Goal: Transaction & Acquisition: Purchase product/service

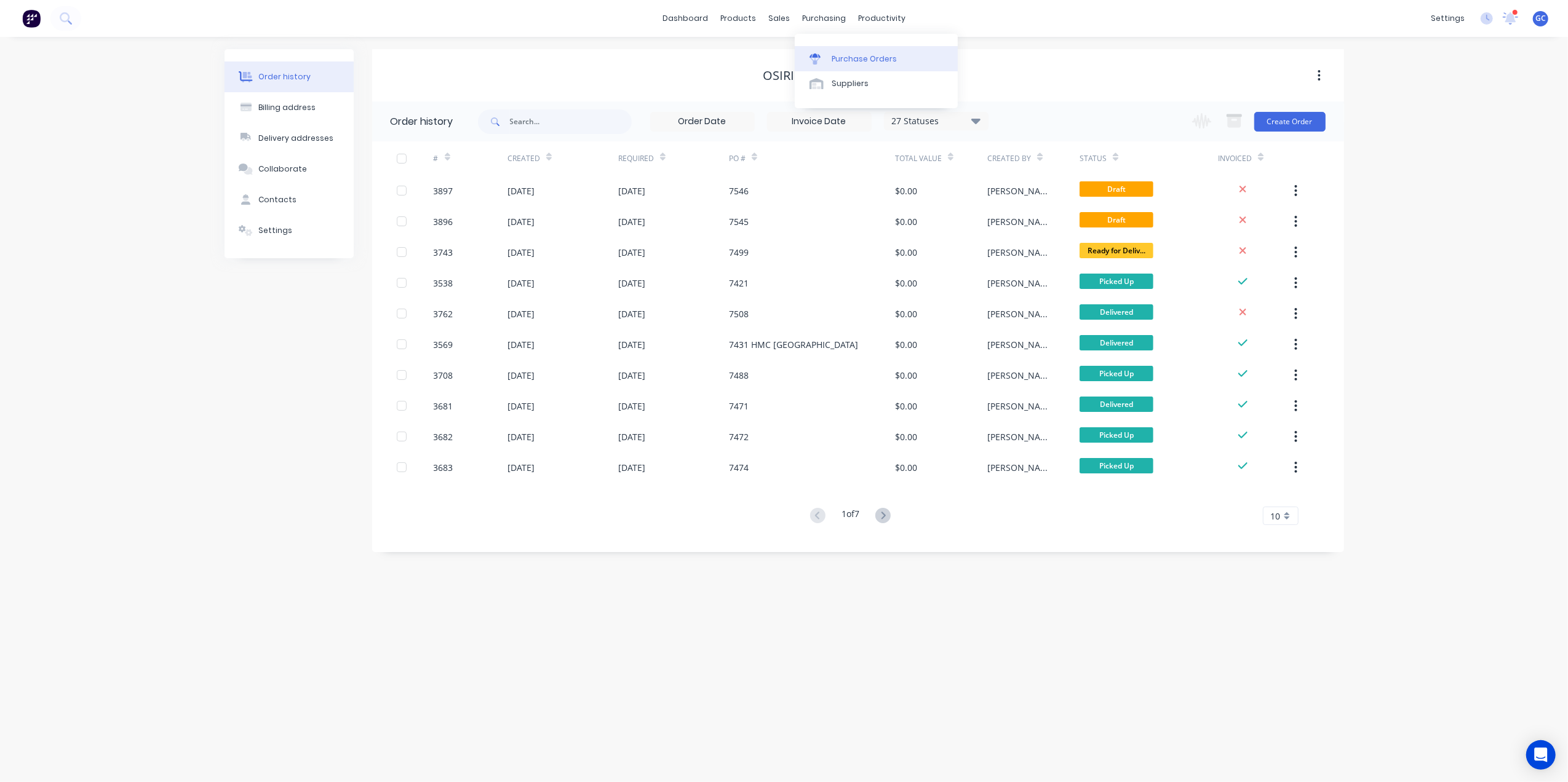
click at [865, 61] on div "Purchase Orders" at bounding box center [864, 59] width 65 height 11
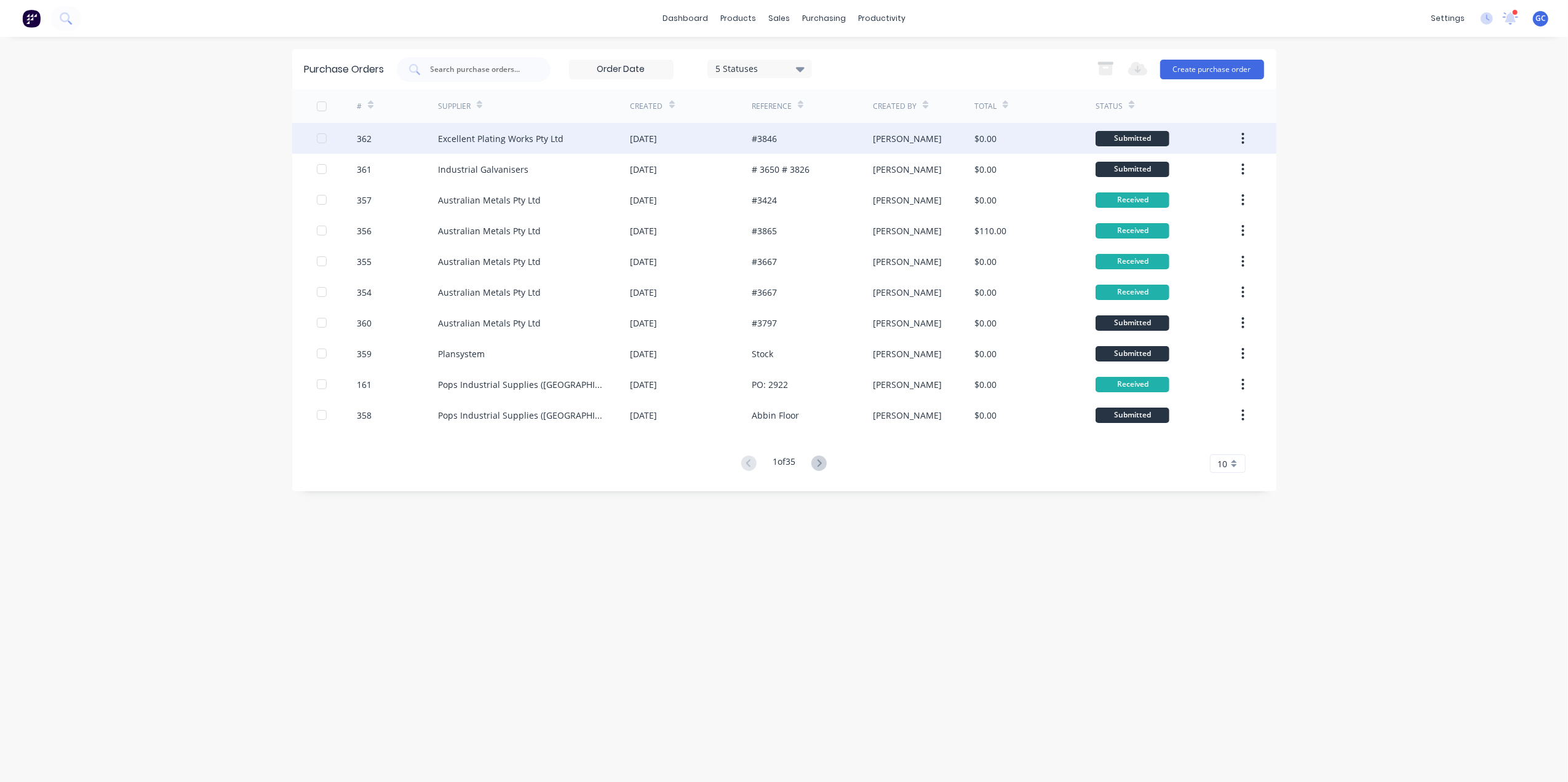
click at [520, 138] on div "Excellent Plating Works Pty Ltd" at bounding box center [501, 138] width 126 height 13
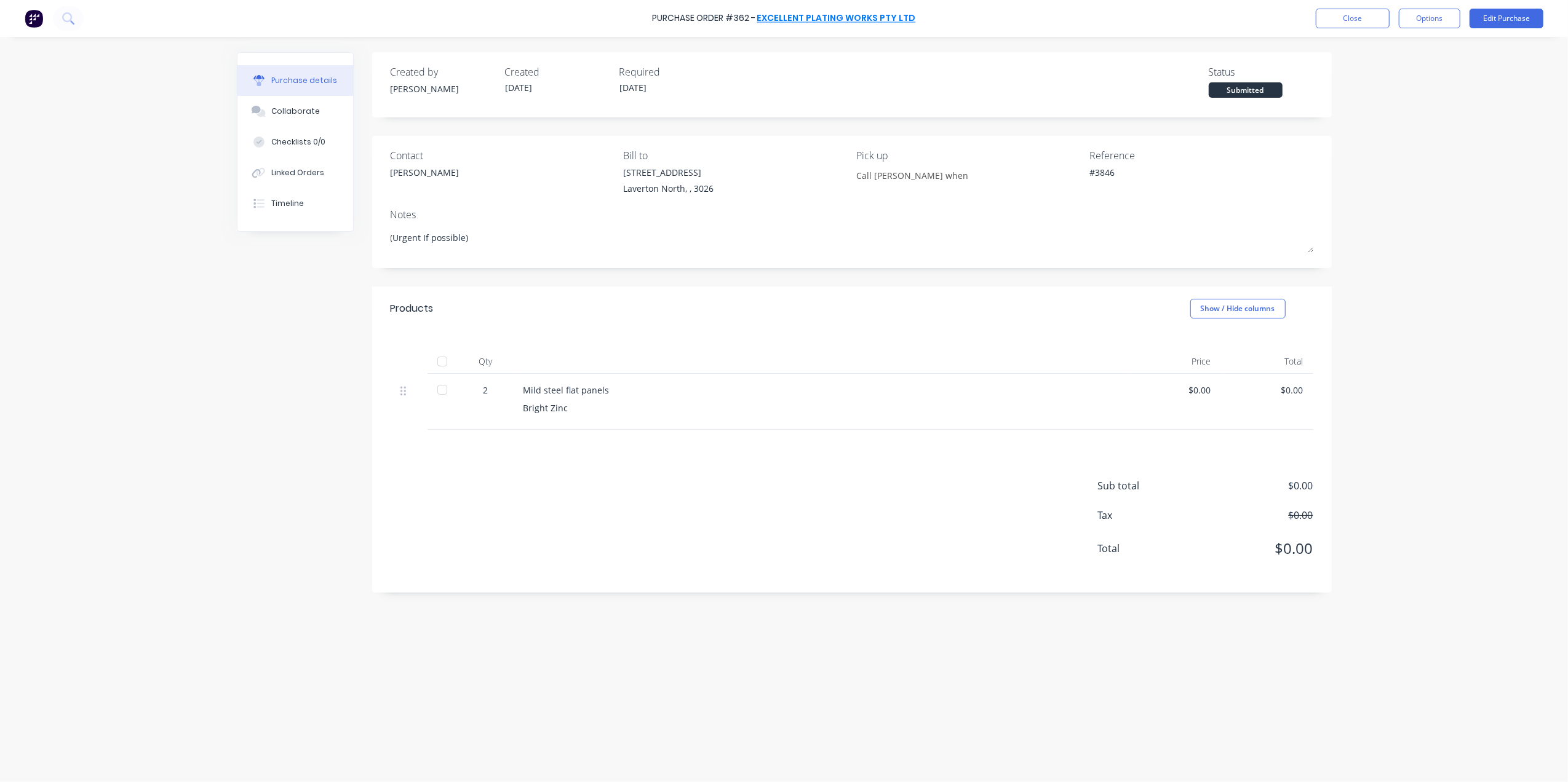
click at [828, 13] on link "Excellent Plating Works Pty Ltd" at bounding box center [837, 18] width 159 height 12
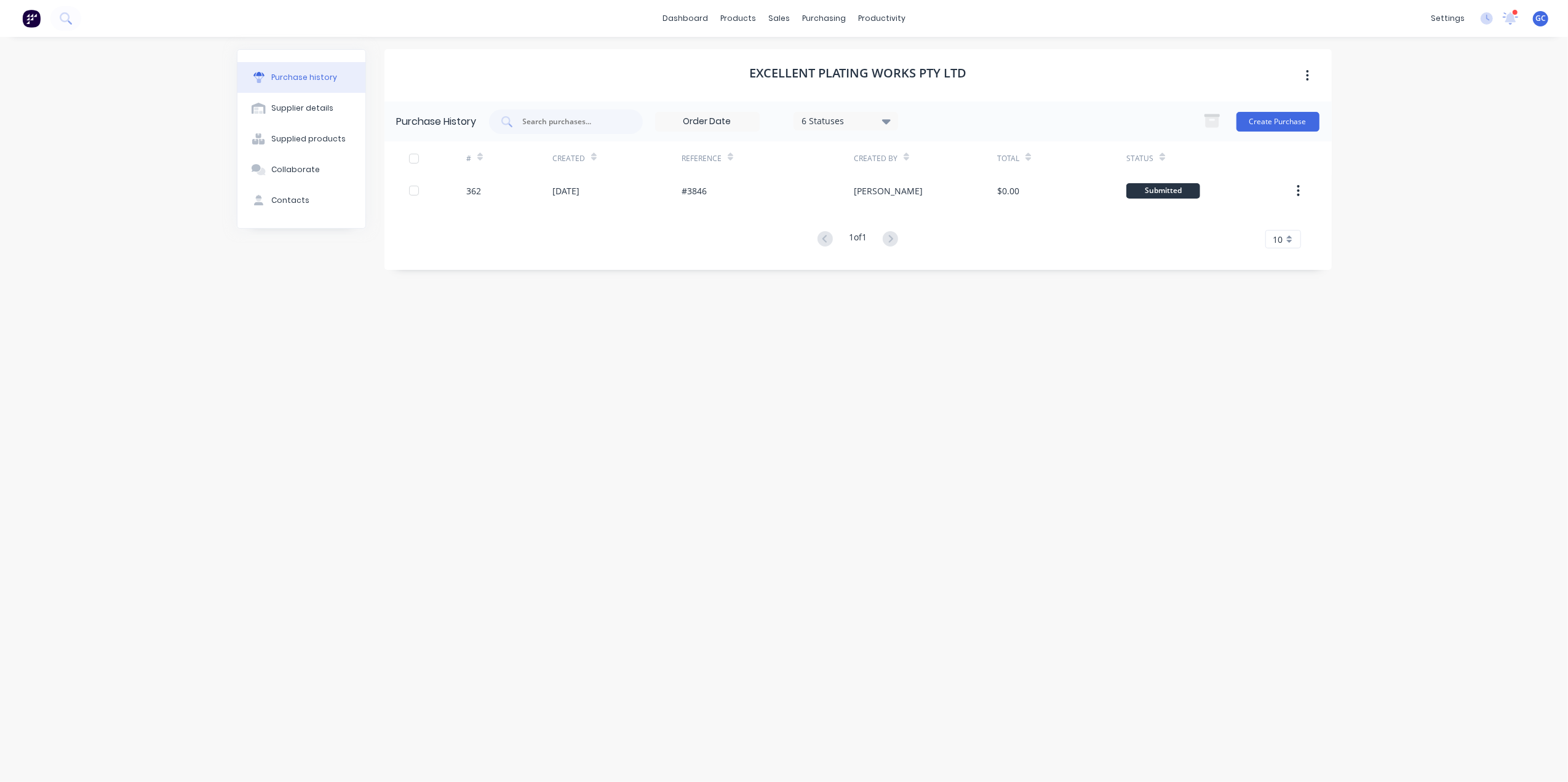
click at [479, 427] on div "Excellent Plating Works Pty Ltd Purchase History 6 Statuses 6 Statuses Create P…" at bounding box center [858, 403] width 947 height 709
click at [303, 112] on div "Supplier details" at bounding box center [302, 108] width 62 height 11
select select "AU"
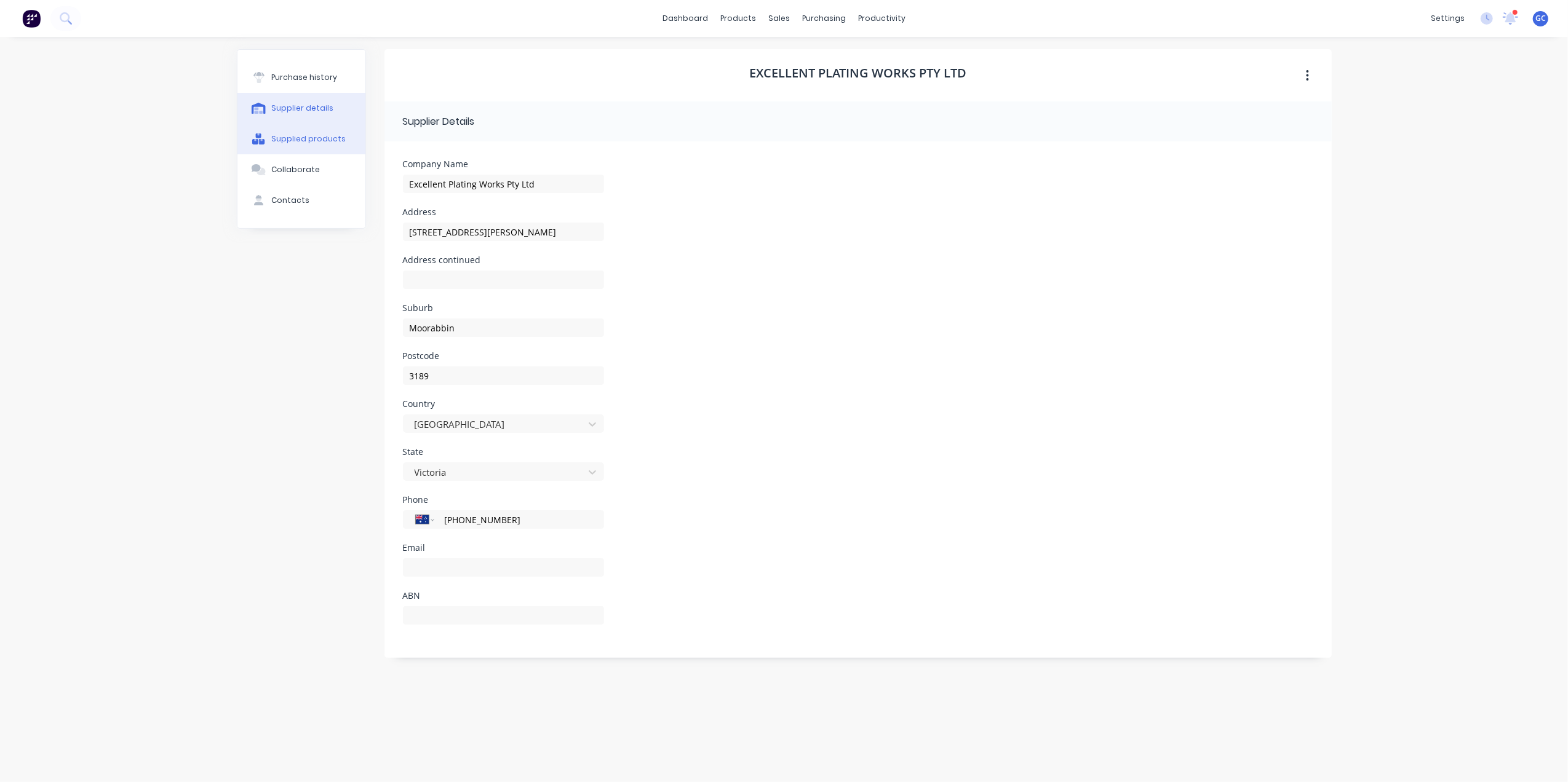
click at [309, 134] on div "Supplied products" at bounding box center [308, 139] width 74 height 11
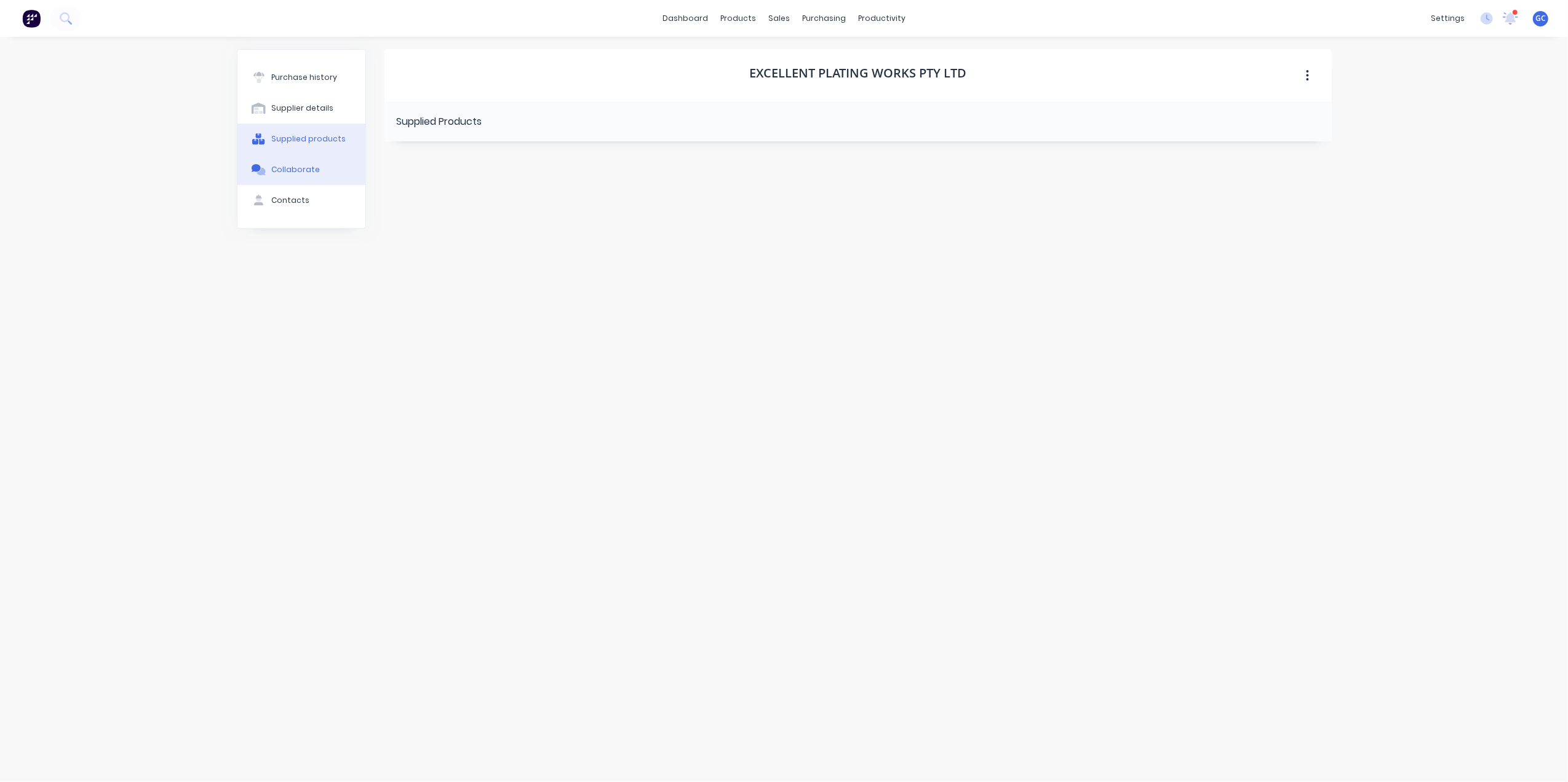
click at [315, 173] on button "Collaborate" at bounding box center [301, 170] width 128 height 31
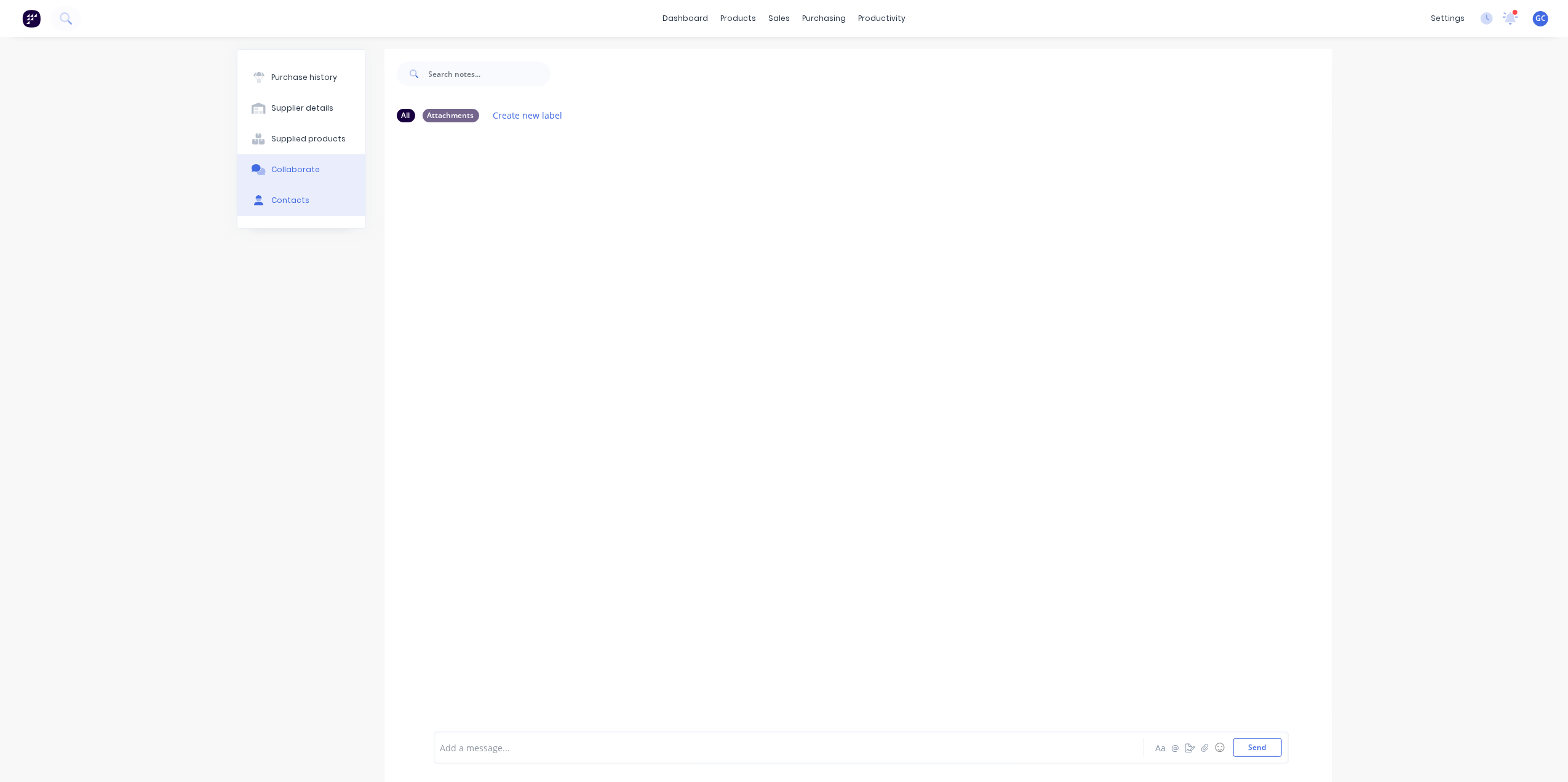
click at [298, 212] on button "Contacts" at bounding box center [301, 200] width 128 height 31
select select "AU"
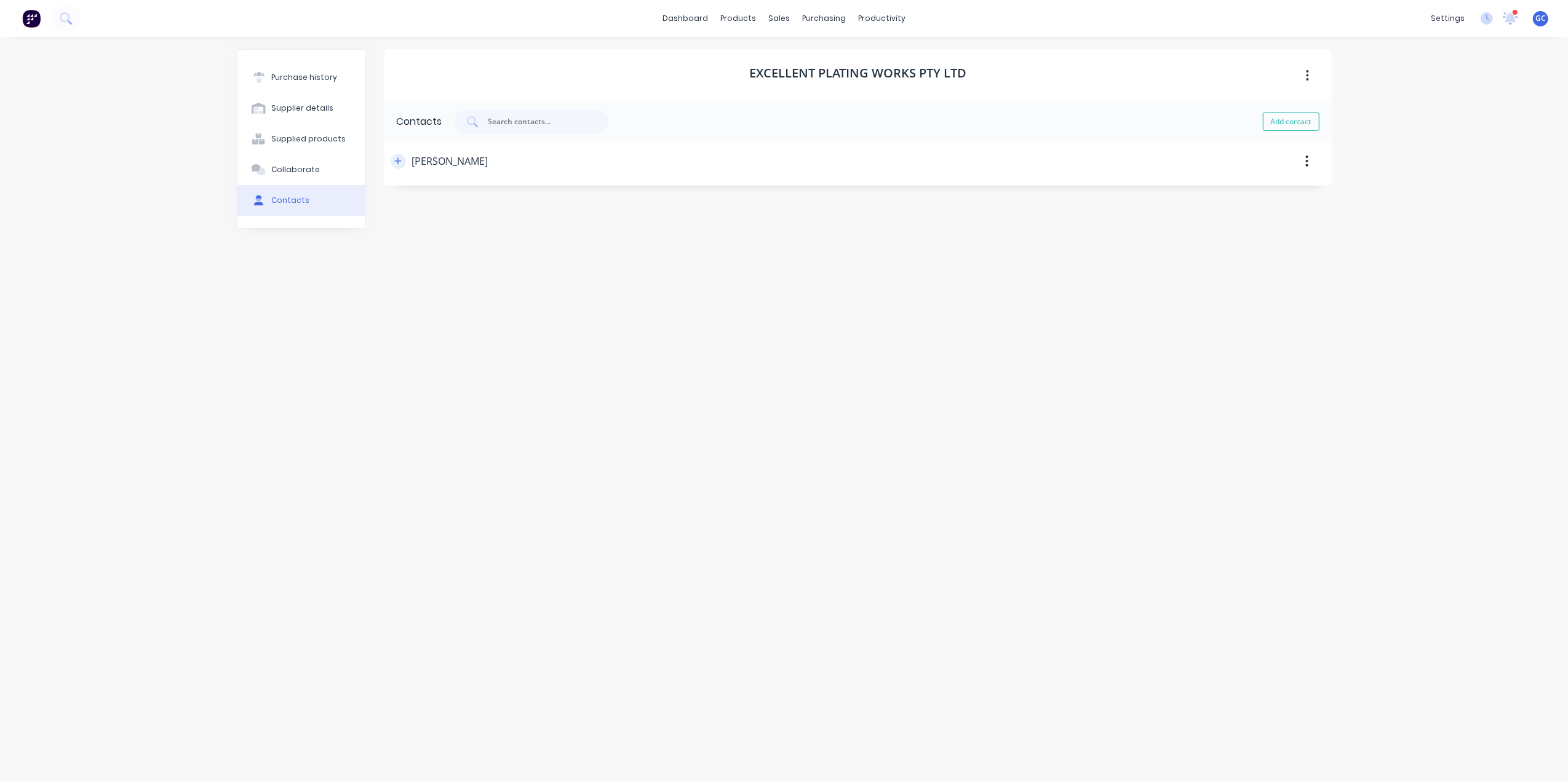
click at [397, 162] on icon "button" at bounding box center [397, 161] width 7 height 7
drag, startPoint x: 441, startPoint y: 213, endPoint x: 375, endPoint y: 215, distance: 66.0
click at [375, 215] on div "Purchase history Supplier details Supplied products Collaborate Contacts Excell…" at bounding box center [784, 403] width 1095 height 709
type input "Accounts"
drag, startPoint x: 428, startPoint y: 264, endPoint x: 391, endPoint y: 270, distance: 37.5
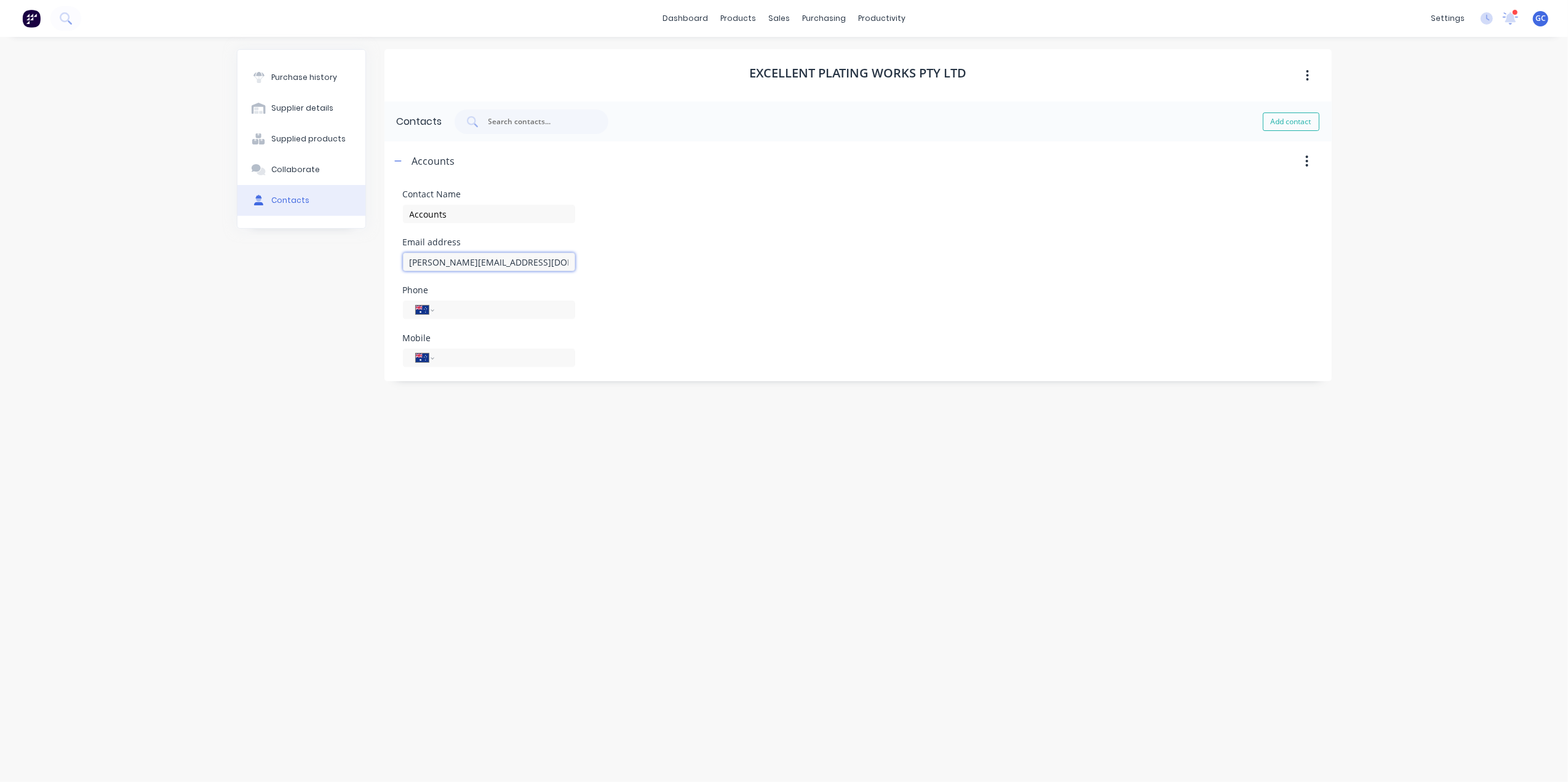
click at [391, 270] on form "Contact Name Accounts Email address carol@epw.com.au Phone International Afghan…" at bounding box center [858, 278] width 947 height 196
click at [512, 254] on div "Email address carol@epw.com.au" at bounding box center [489, 254] width 172 height 33
drag, startPoint x: 510, startPoint y: 260, endPoint x: 303, endPoint y: 264, distance: 207.0
click at [303, 264] on div "Purchase history Supplier details Supplied products Collaborate Contacts Excell…" at bounding box center [784, 403] width 1095 height 709
paste input "accounts"
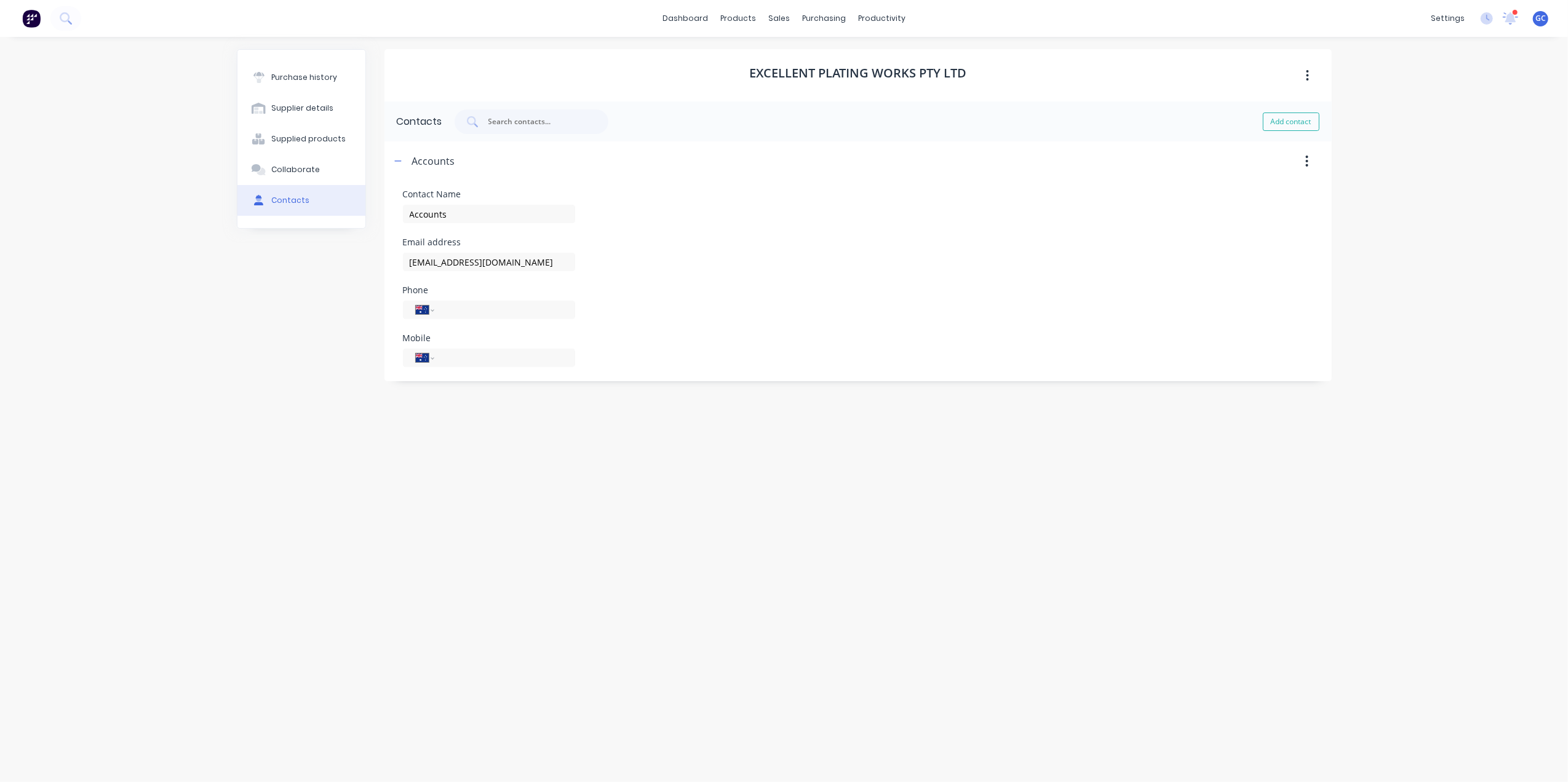
click at [691, 247] on div "Email address accounts@epw.com.au" at bounding box center [857, 254] width 910 height 33
click at [409, 263] on input "accounts@epw.com.au" at bounding box center [489, 262] width 172 height 19
type input "accounts@epw.com.au"
click at [789, 317] on div "Phone International Afghanistan Åland Islands Albania Algeria American Samoa An…" at bounding box center [857, 312] width 910 height 33
click at [1280, 120] on button "Add contact" at bounding box center [1291, 122] width 57 height 19
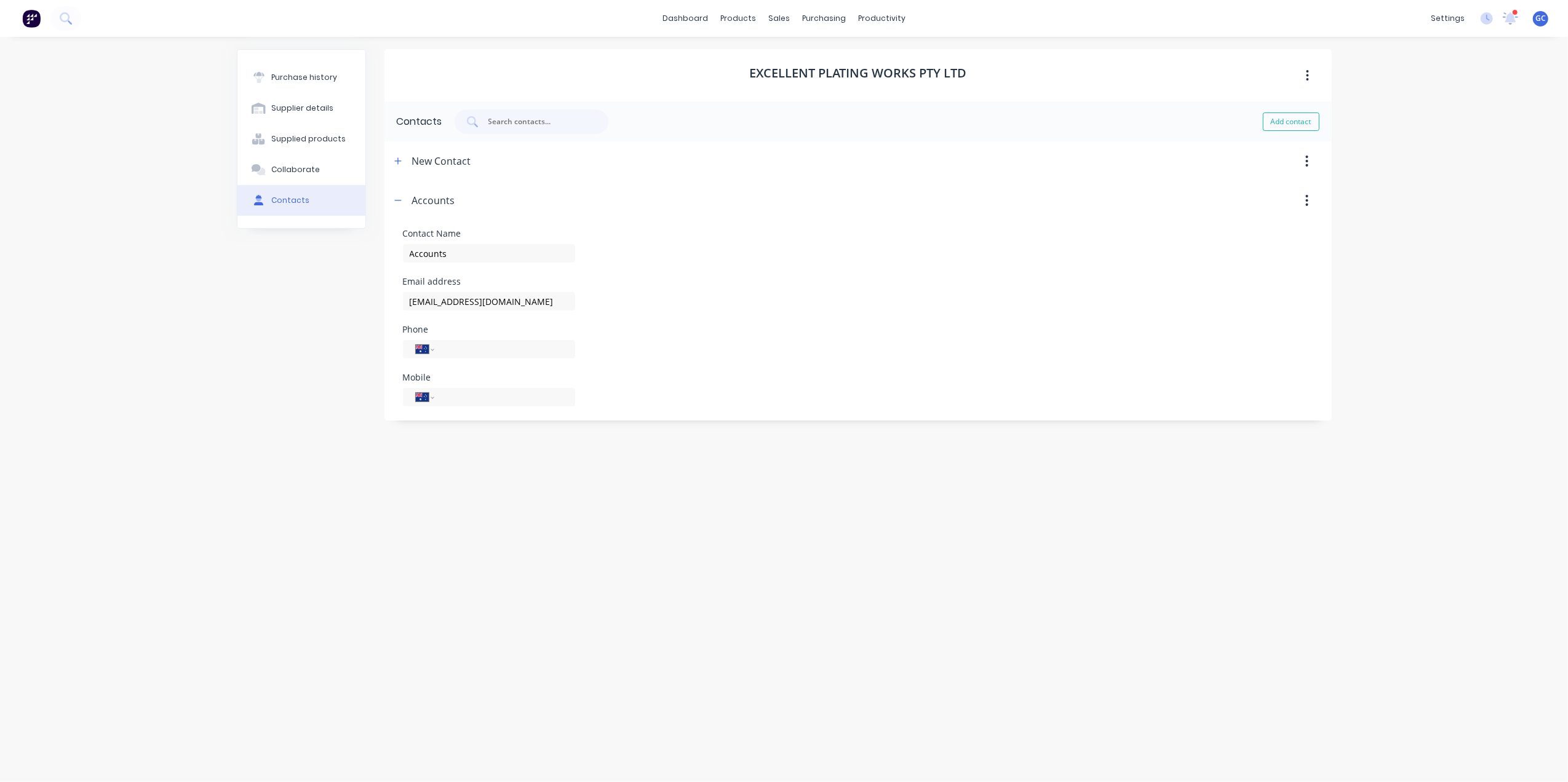
click at [751, 209] on div at bounding box center [894, 200] width 876 height 39
click at [288, 175] on button "Collaborate" at bounding box center [301, 170] width 128 height 31
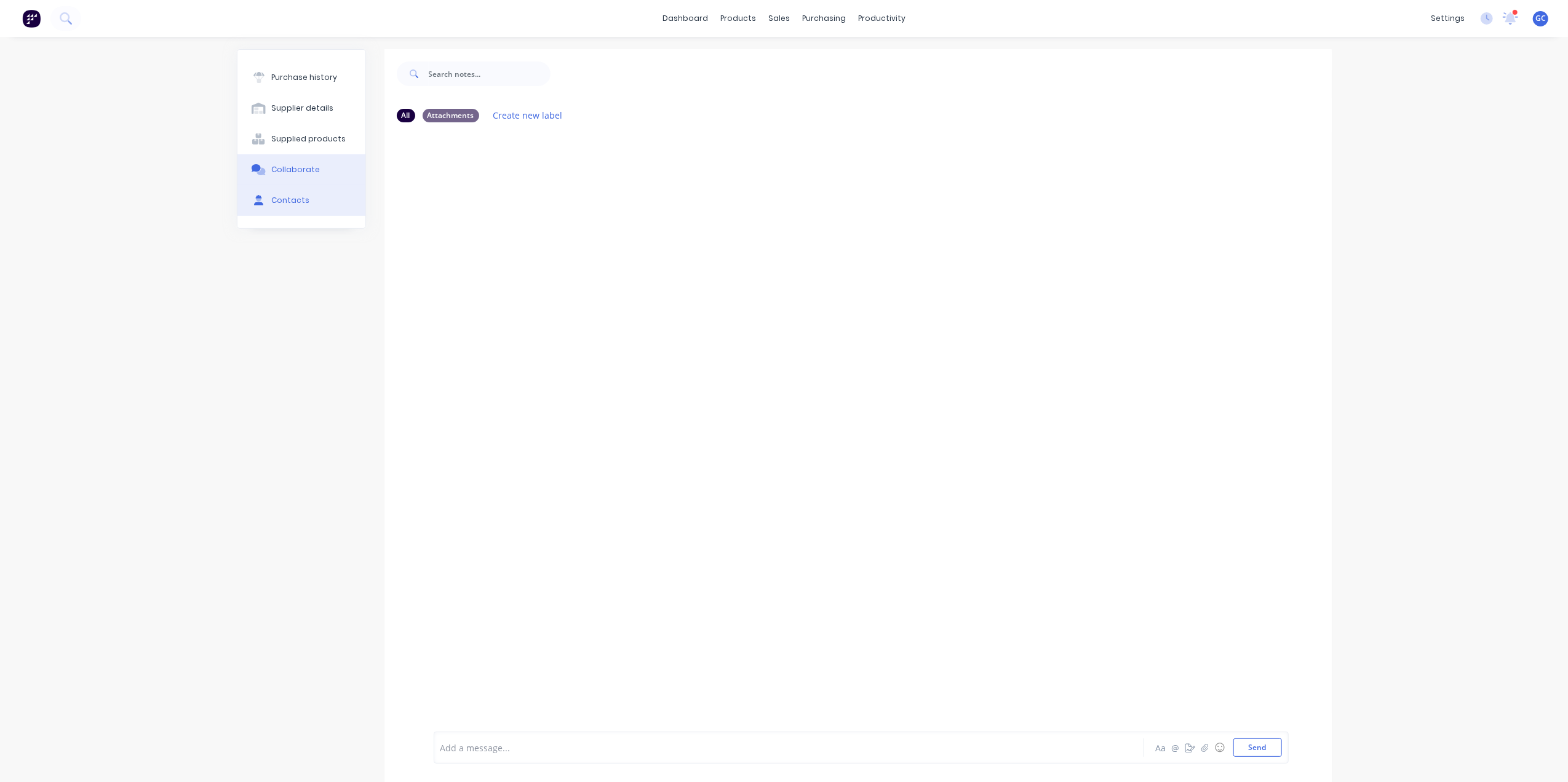
click at [293, 205] on div "Contacts" at bounding box center [290, 200] width 38 height 11
click at [407, 158] on div "New Contact" at bounding box center [431, 161] width 81 height 39
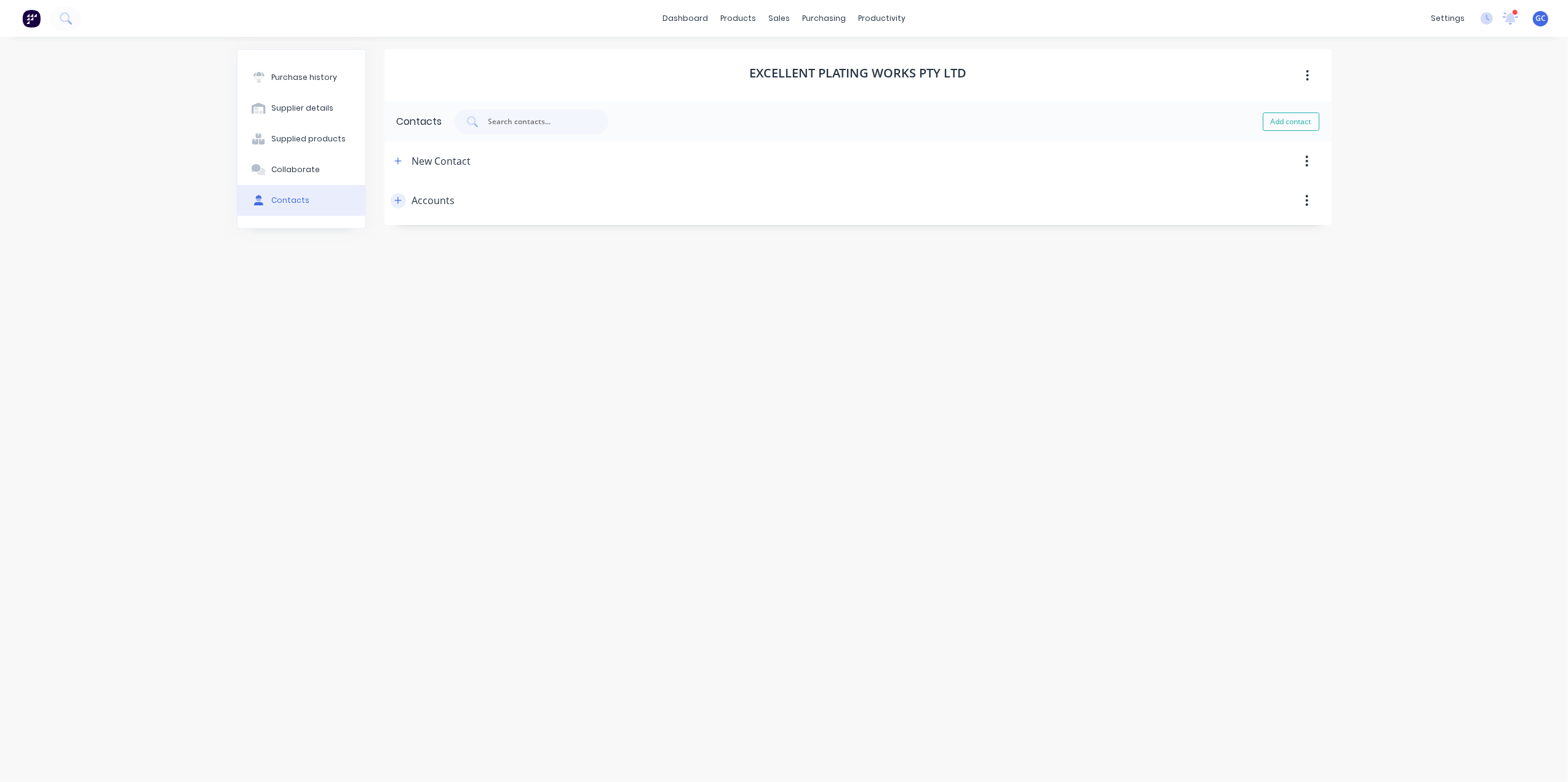
click at [401, 204] on icon "button" at bounding box center [397, 200] width 7 height 9
click at [1316, 165] on button "button" at bounding box center [1306, 161] width 29 height 22
click at [1305, 155] on icon "button" at bounding box center [1306, 161] width 3 height 13
click at [1235, 195] on div "Delete" at bounding box center [1263, 193] width 95 height 18
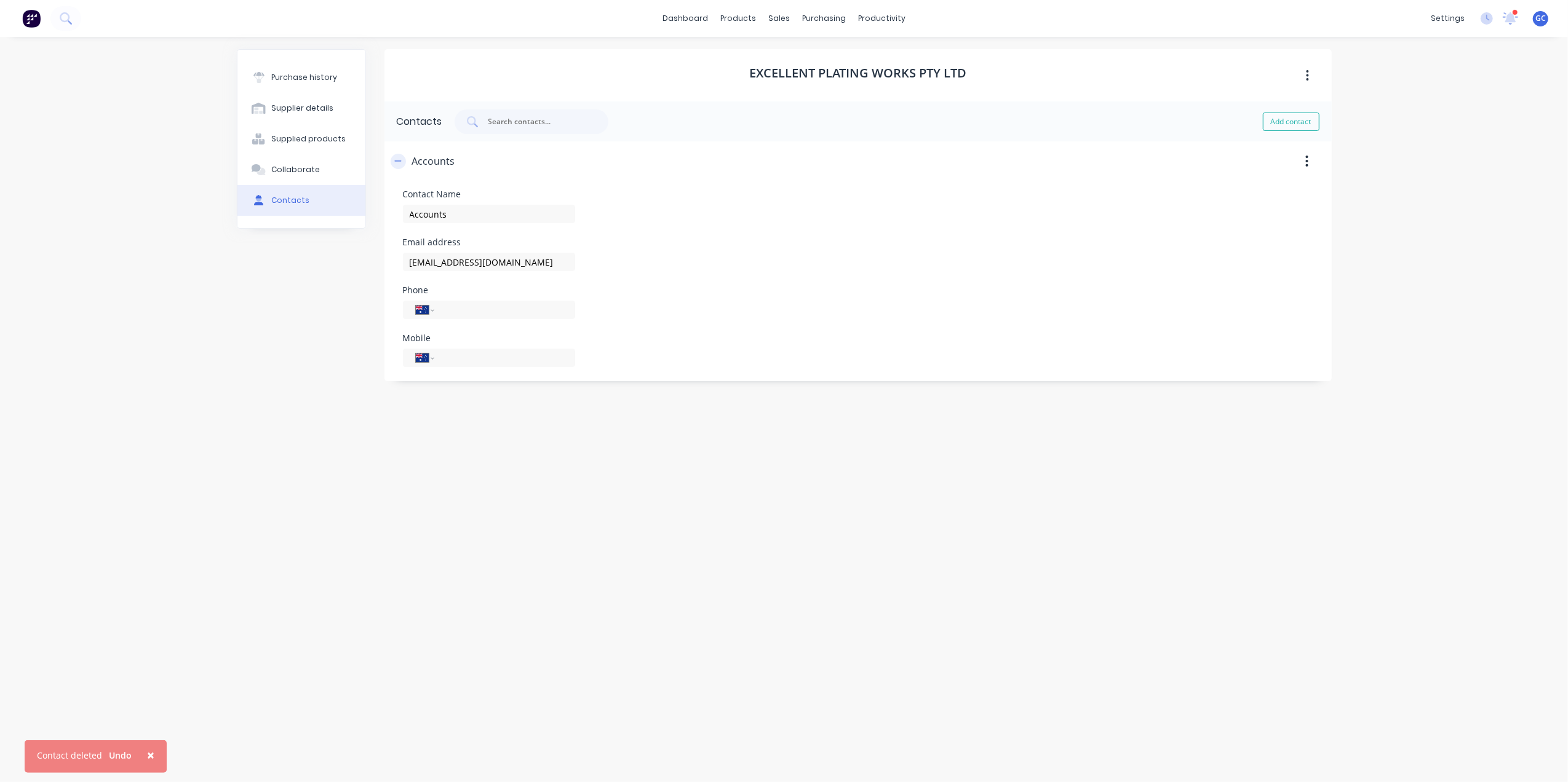
click at [400, 165] on icon "button" at bounding box center [397, 161] width 7 height 9
click at [400, 166] on button "button" at bounding box center [398, 161] width 15 height 15
click at [298, 73] on div "Purchase history" at bounding box center [304, 77] width 66 height 11
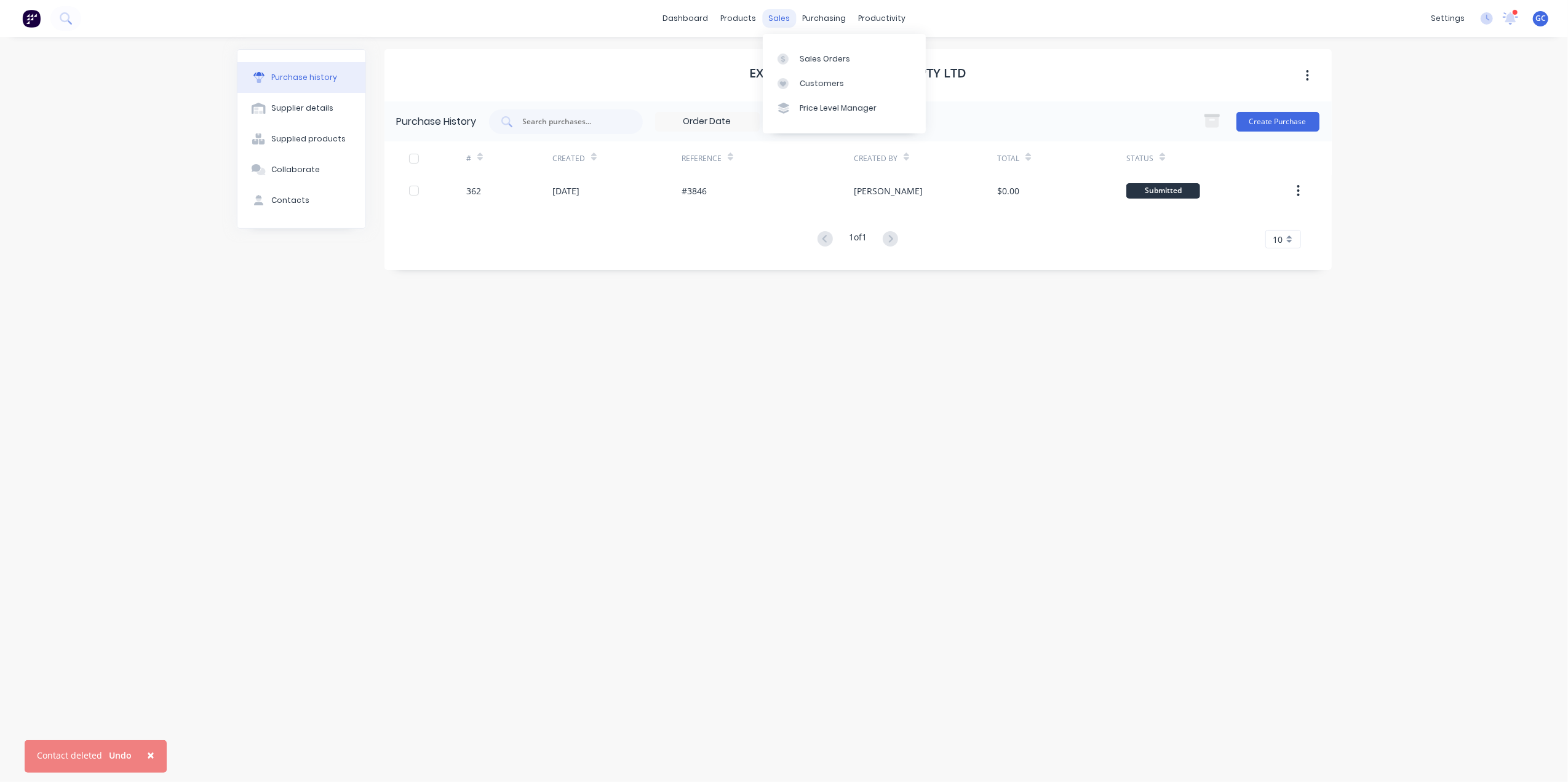
click at [769, 9] on div "sales" at bounding box center [779, 19] width 34 height 19
click at [820, 59] on div "Sales Orders" at bounding box center [825, 59] width 51 height 11
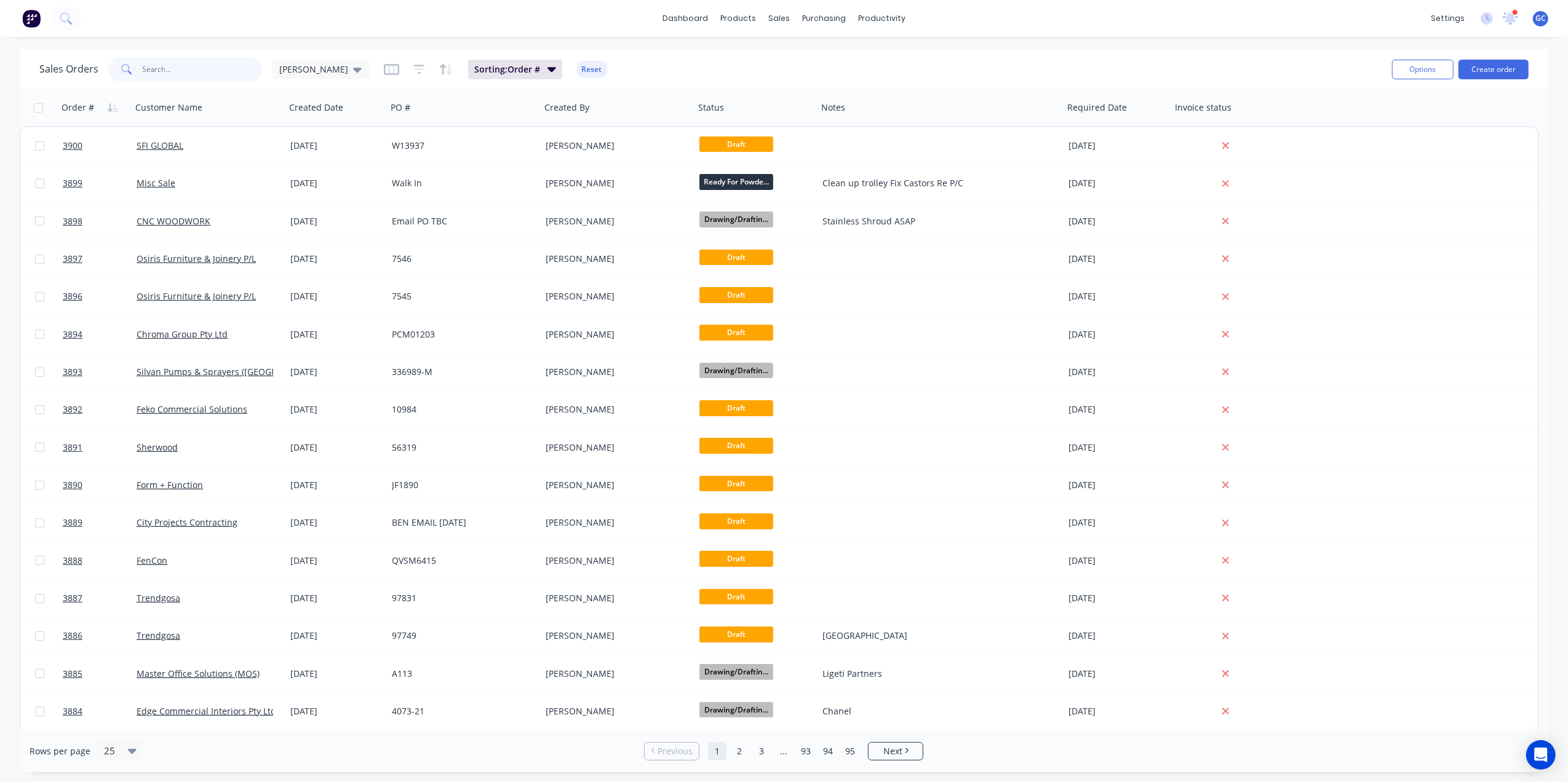
click at [207, 57] on input "text" at bounding box center [203, 69] width 120 height 25
click at [829, 53] on div "Sales Orders" at bounding box center [825, 59] width 51 height 11
click at [1513, 65] on button "Create order" at bounding box center [1493, 69] width 70 height 19
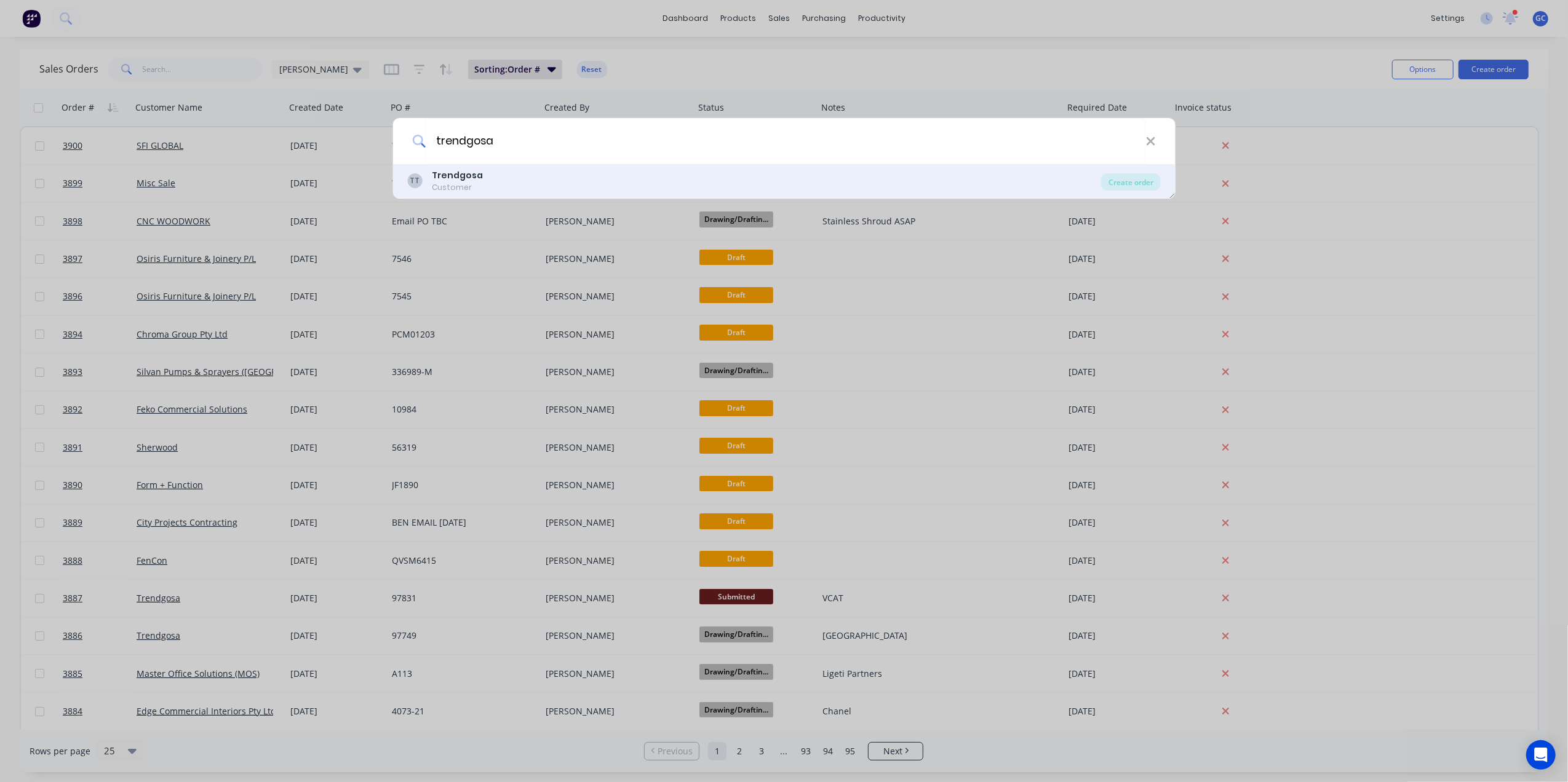
type input "trendgosa"
click at [503, 168] on div "TT Trendgosa Customer Create order" at bounding box center [784, 182] width 783 height 35
click at [493, 178] on div "TT Trendgosa Customer" at bounding box center [754, 181] width 694 height 24
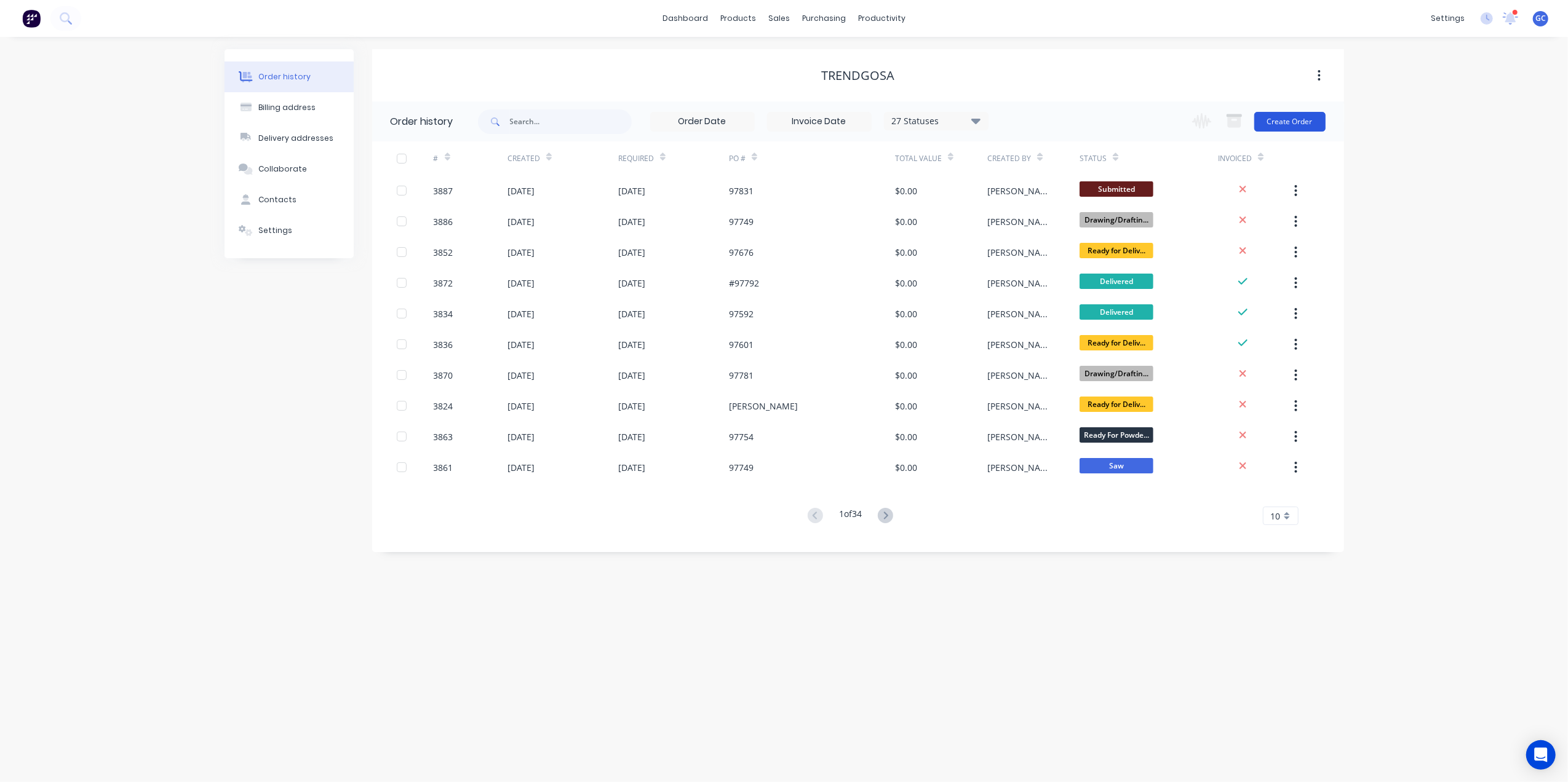
click at [1287, 126] on button "Create Order" at bounding box center [1290, 122] width 71 height 19
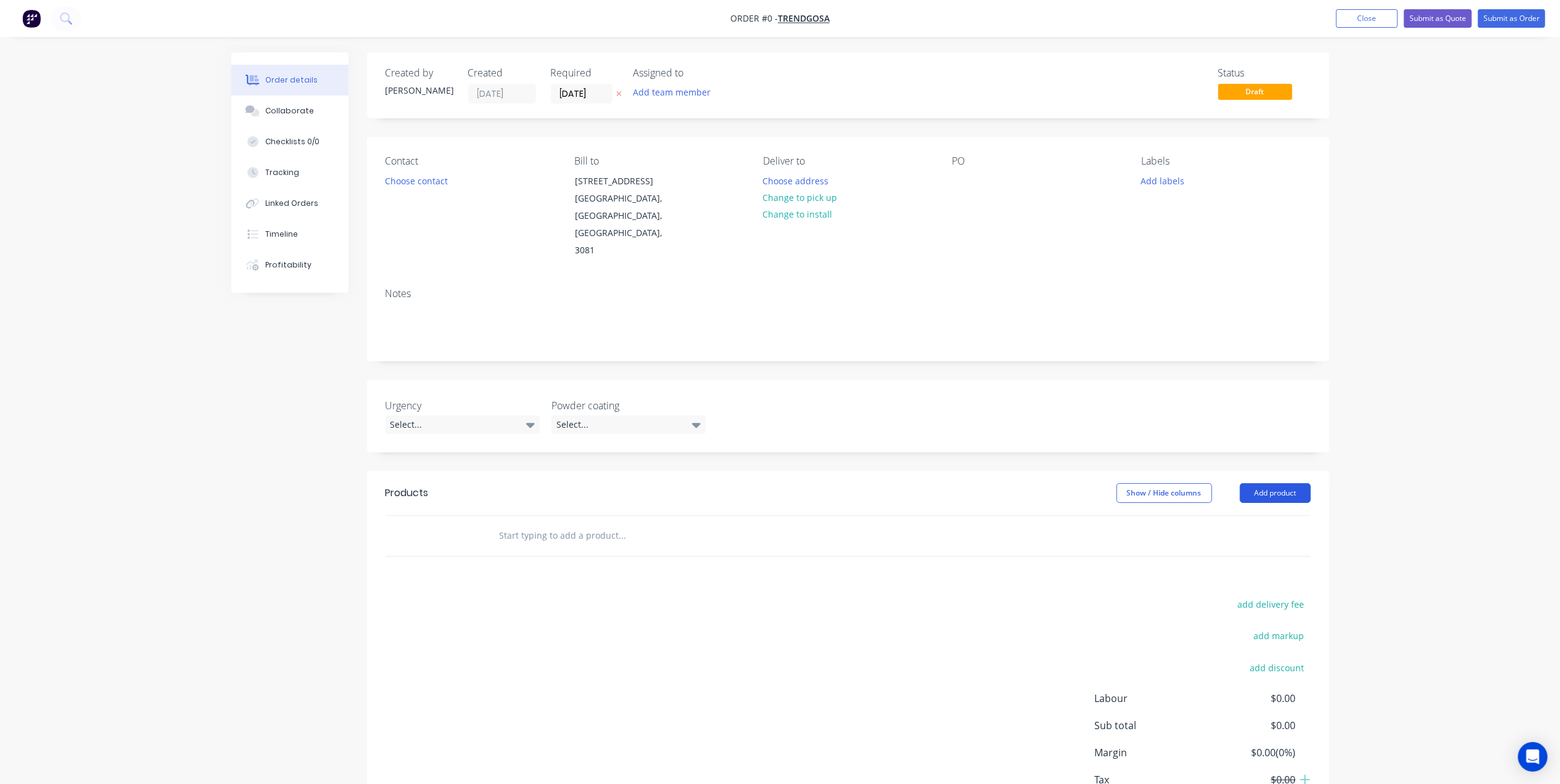
click at [1272, 483] on button "Add product" at bounding box center [1275, 493] width 71 height 19
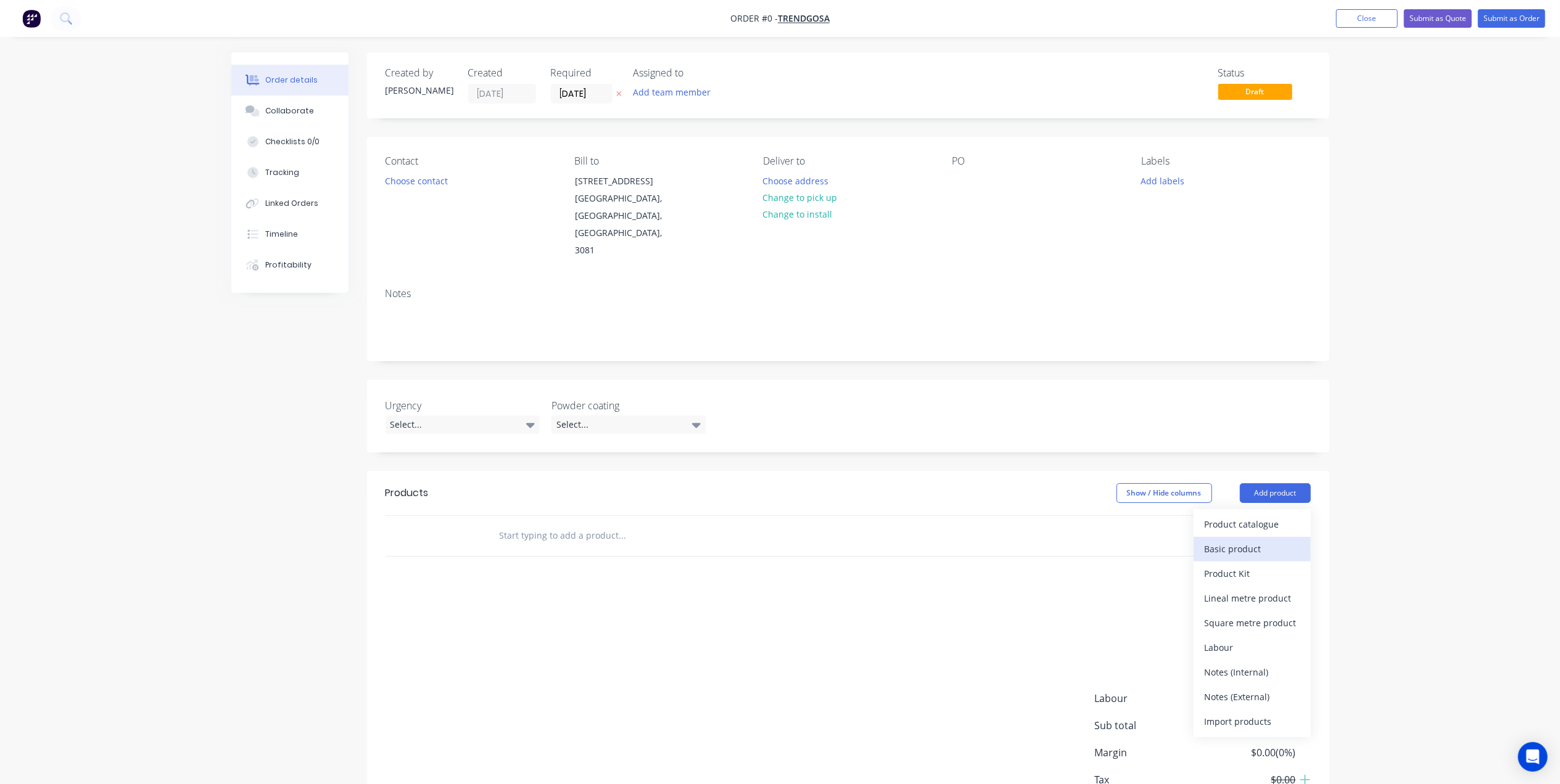
click at [1247, 540] on div "Basic product" at bounding box center [1253, 549] width 95 height 18
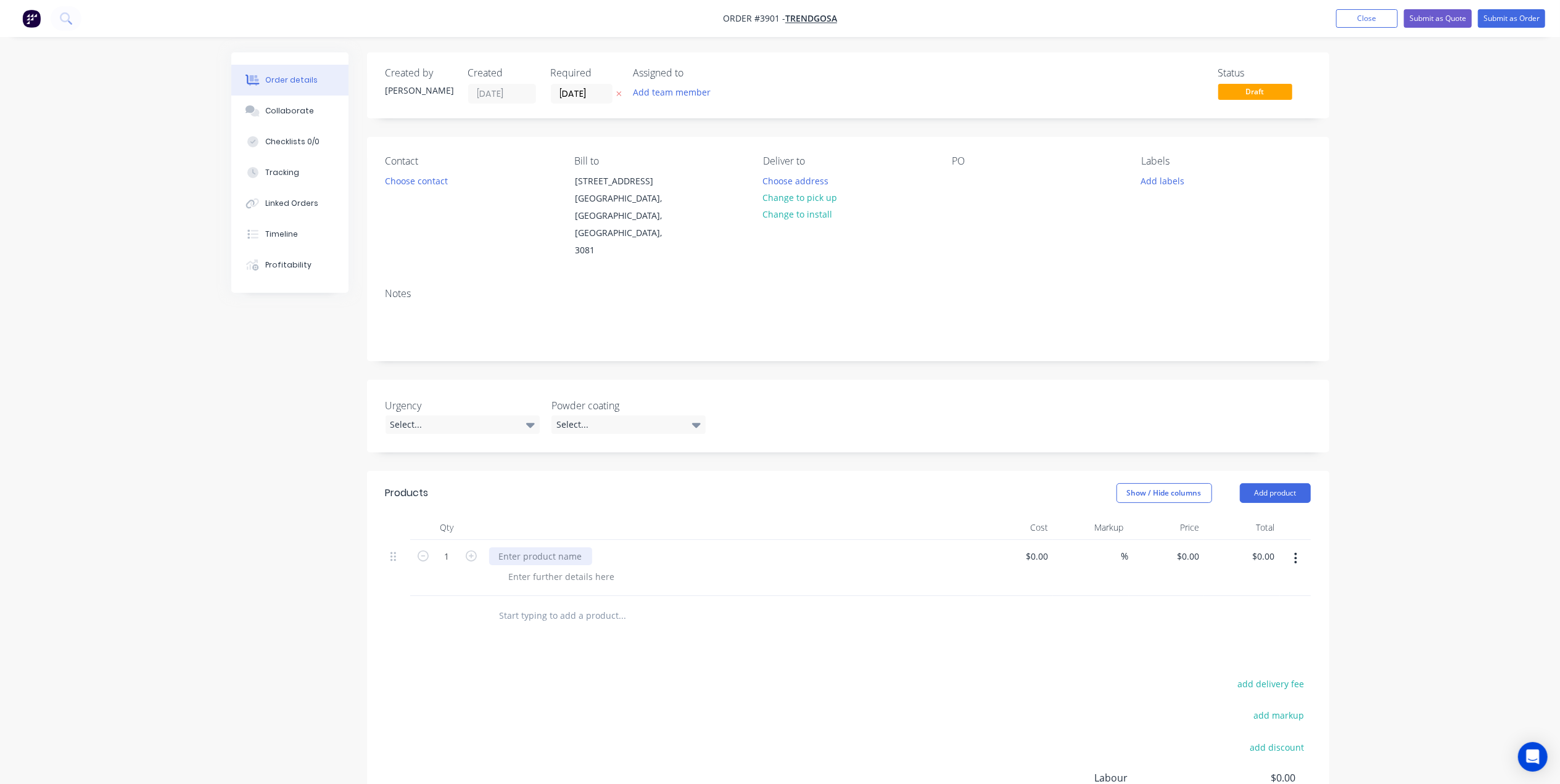
click at [512, 548] on div at bounding box center [541, 556] width 103 height 18
click at [470, 550] on icon "button" at bounding box center [471, 556] width 11 height 11
type input "2"
click at [519, 548] on div at bounding box center [541, 556] width 103 height 18
drag, startPoint x: 524, startPoint y: 555, endPoint x: 537, endPoint y: 544, distance: 17.0
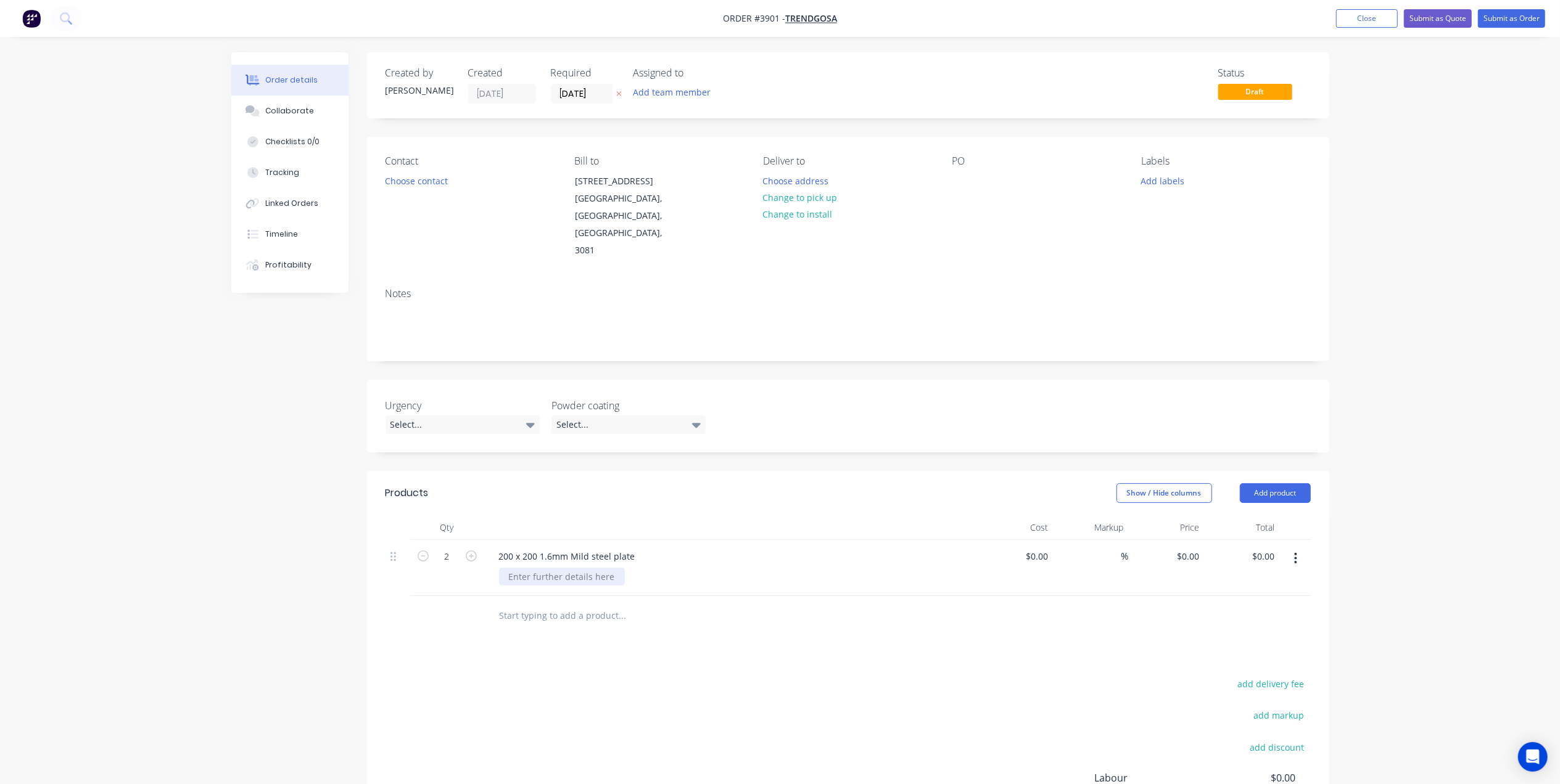
click at [526, 555] on div "200 x 200 1.6mm Mild steel plate" at bounding box center [731, 568] width 494 height 56
click at [537, 568] on div at bounding box center [562, 576] width 126 height 18
click at [566, 568] on div "Samples for blackening" at bounding box center [557, 576] width 117 height 18
click at [727, 639] on div "Products Show / Hide columns Add product Qty Cost Markup Price Total 2 200 x 20…" at bounding box center [848, 702] width 963 height 461
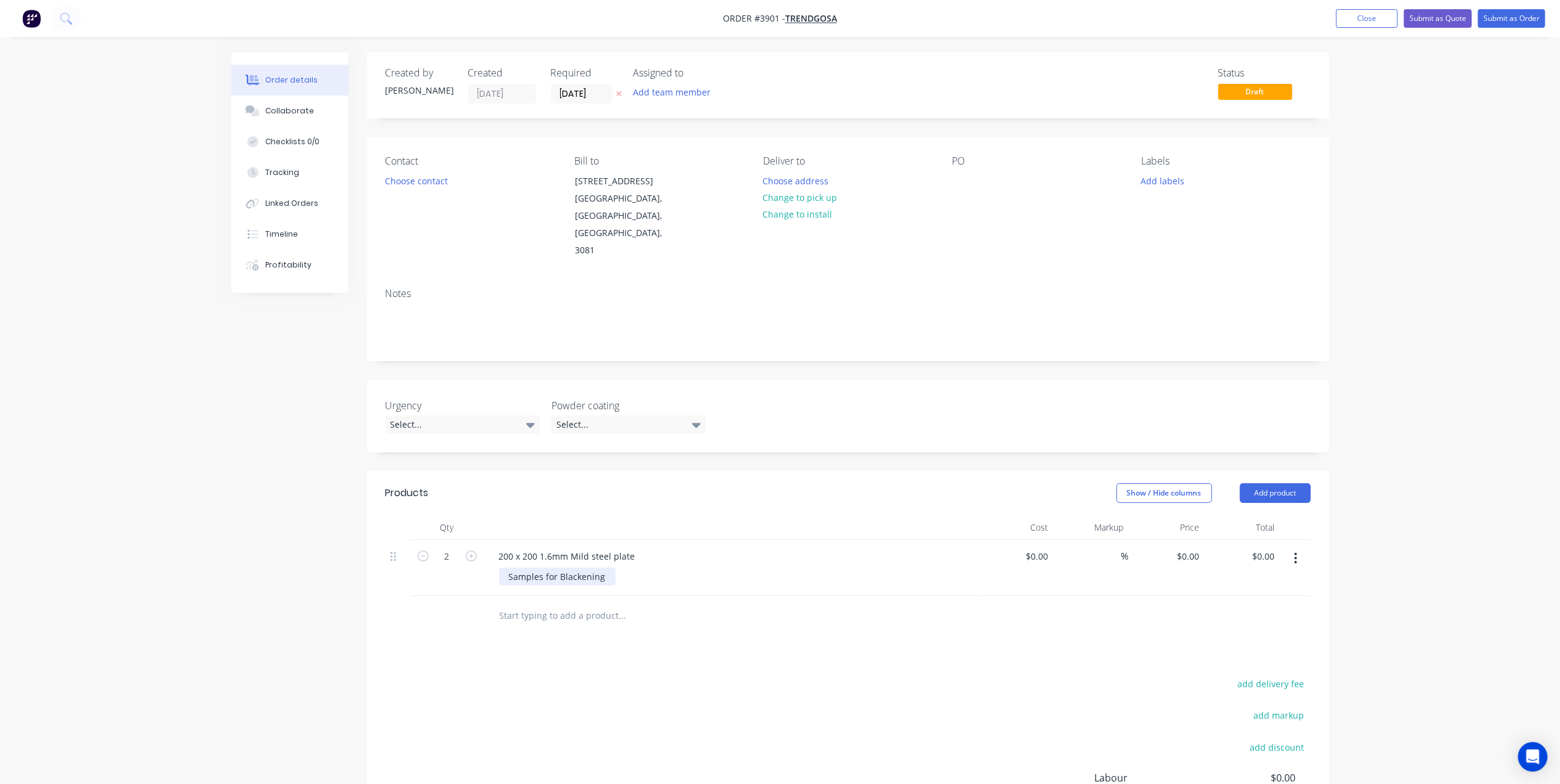
click at [610, 568] on div "Samples for Blackening" at bounding box center [557, 576] width 117 height 18
click at [701, 604] on input "text" at bounding box center [622, 616] width 246 height 25
click at [413, 179] on button "Choose contact" at bounding box center [416, 180] width 76 height 17
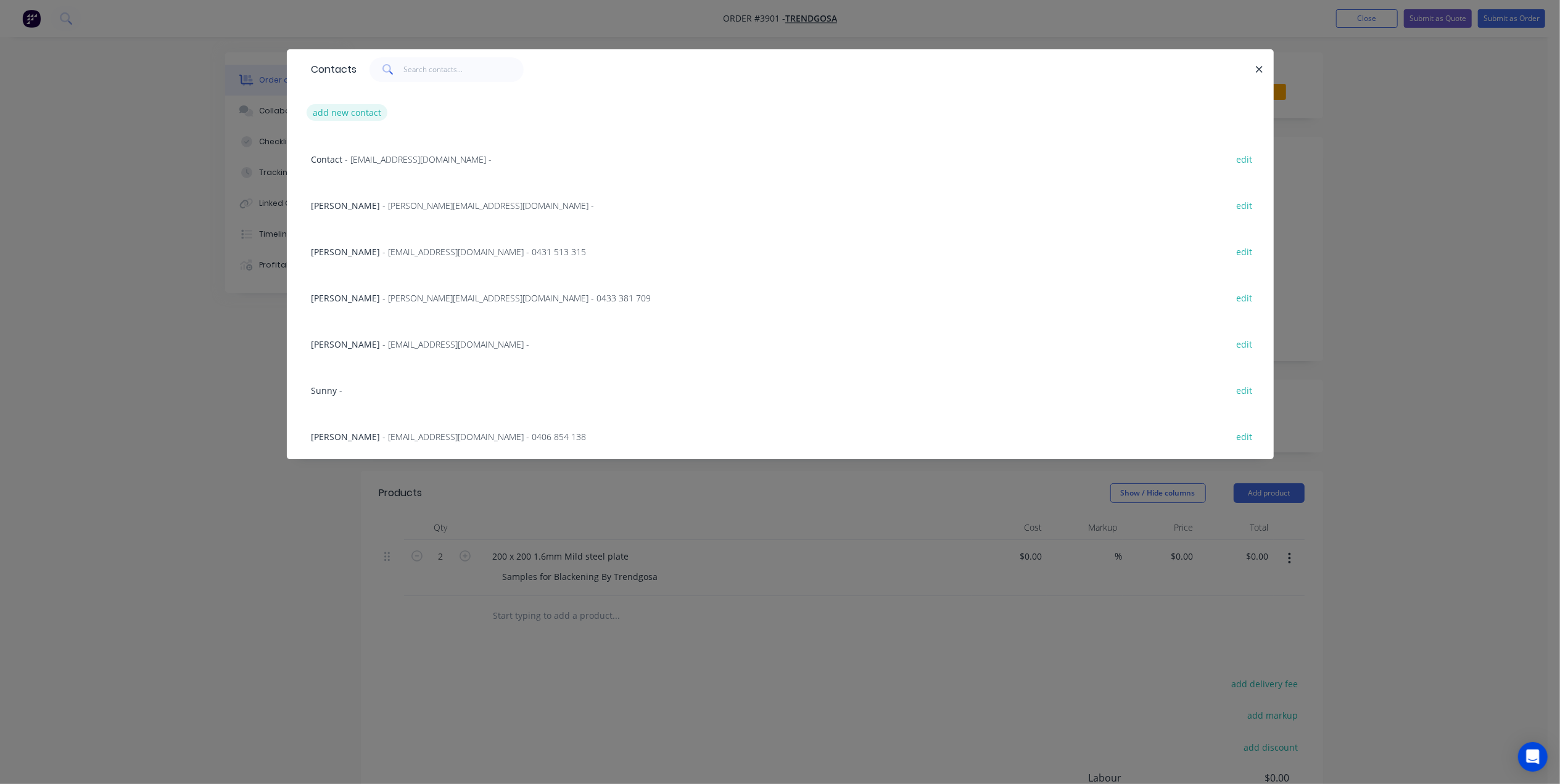
click at [353, 119] on button "add new contact" at bounding box center [348, 112] width 82 height 17
select select "AU"
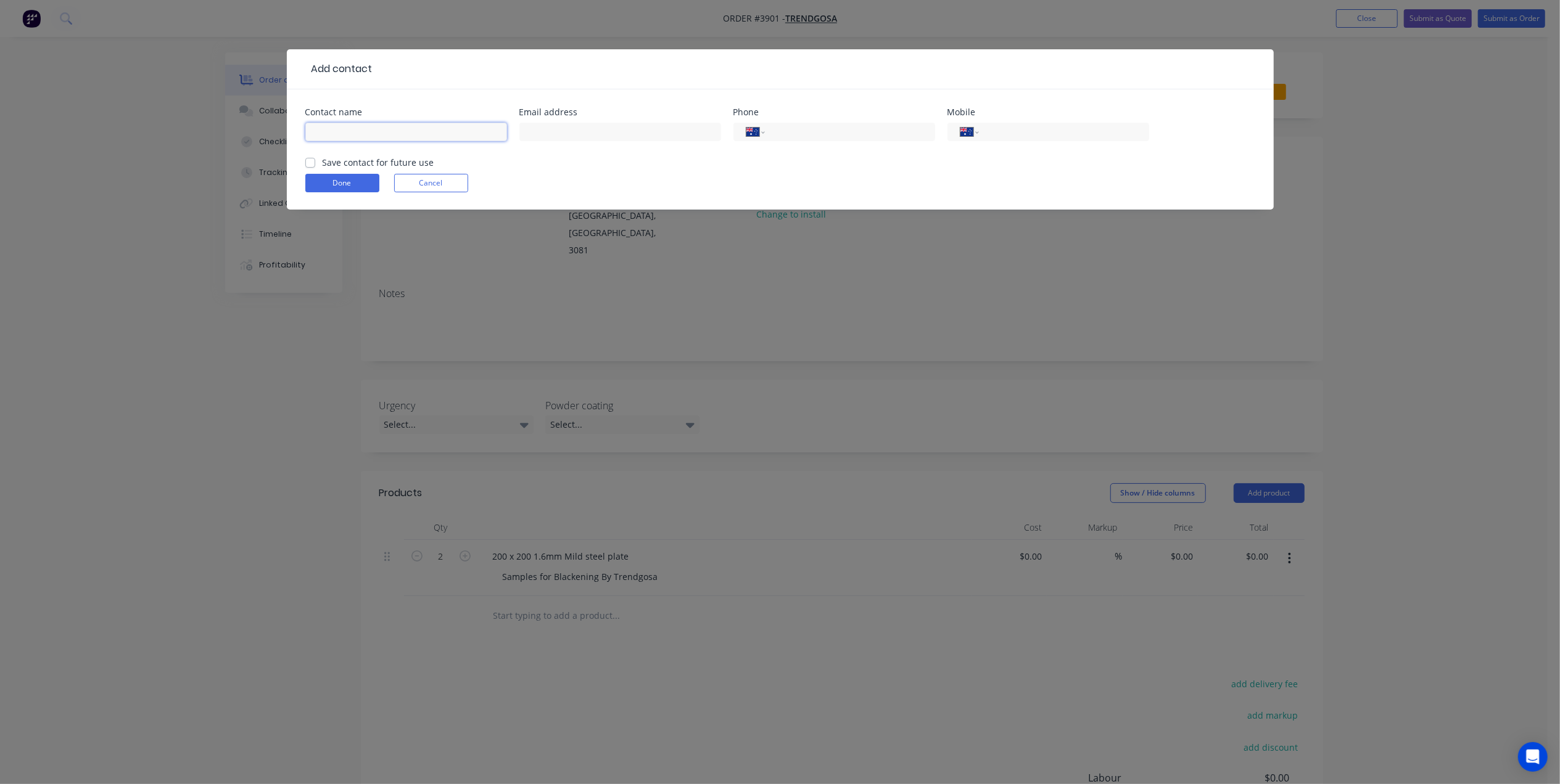
click at [361, 139] on input "text" at bounding box center [406, 132] width 202 height 19
type input "[PERSON_NAME]"
click at [323, 163] on label "Save contact for future use" at bounding box center [378, 162] width 112 height 13
click at [306, 163] on input "Save contact for future use" at bounding box center [310, 161] width 10 height 11
checkbox input "true"
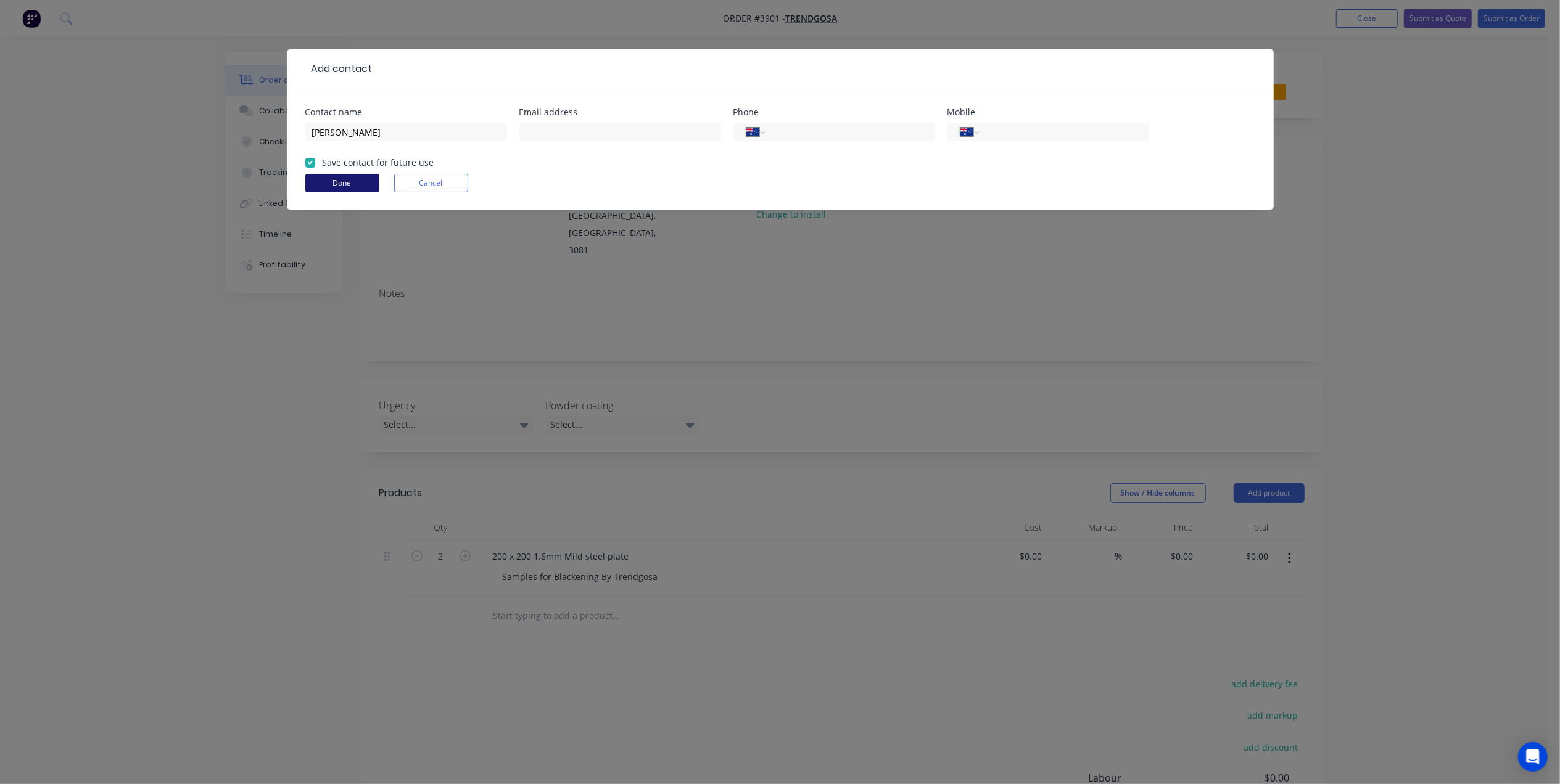
click at [322, 174] on button "Done" at bounding box center [342, 183] width 74 height 19
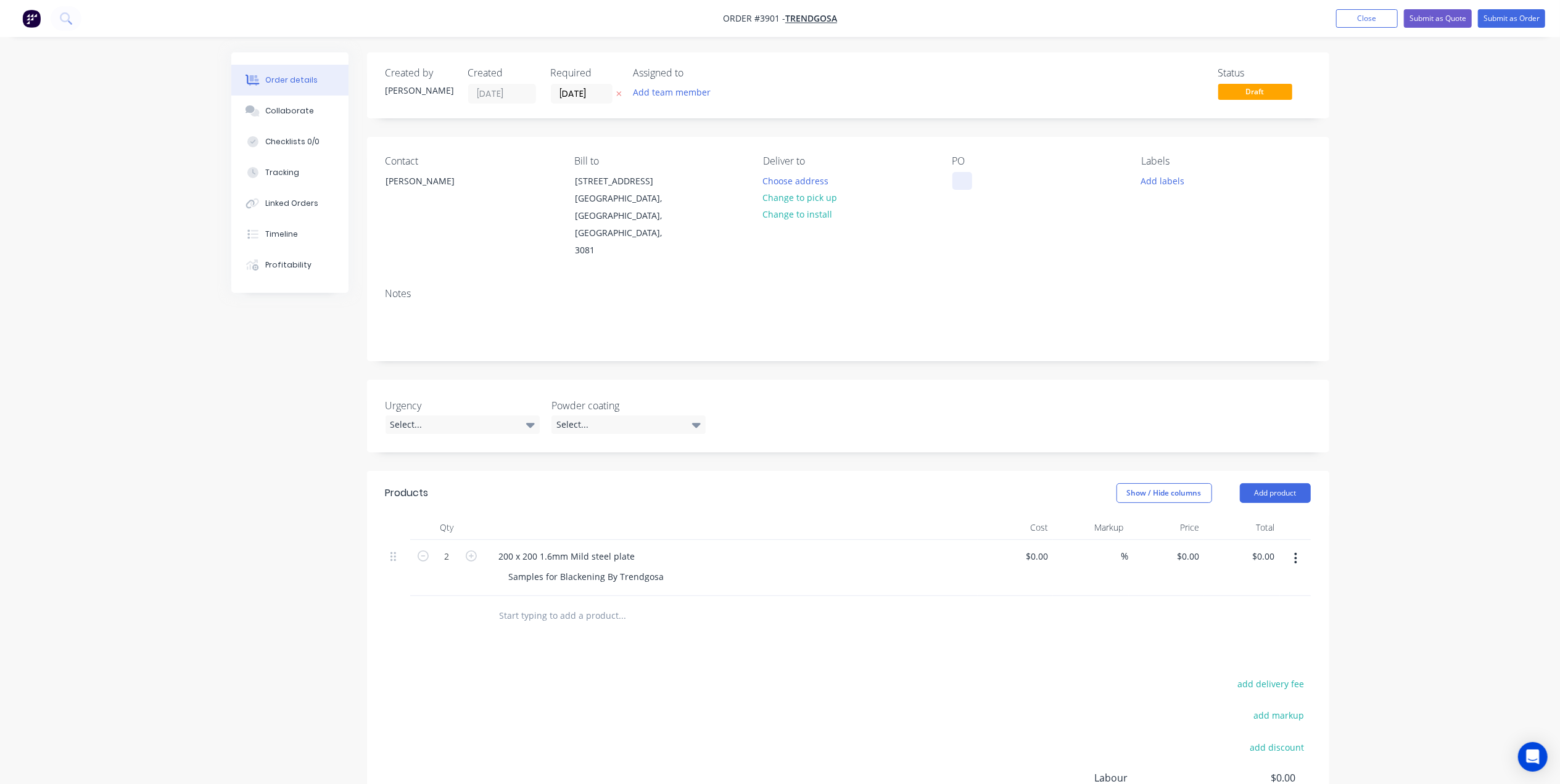
click at [965, 178] on div at bounding box center [962, 181] width 19 height 18
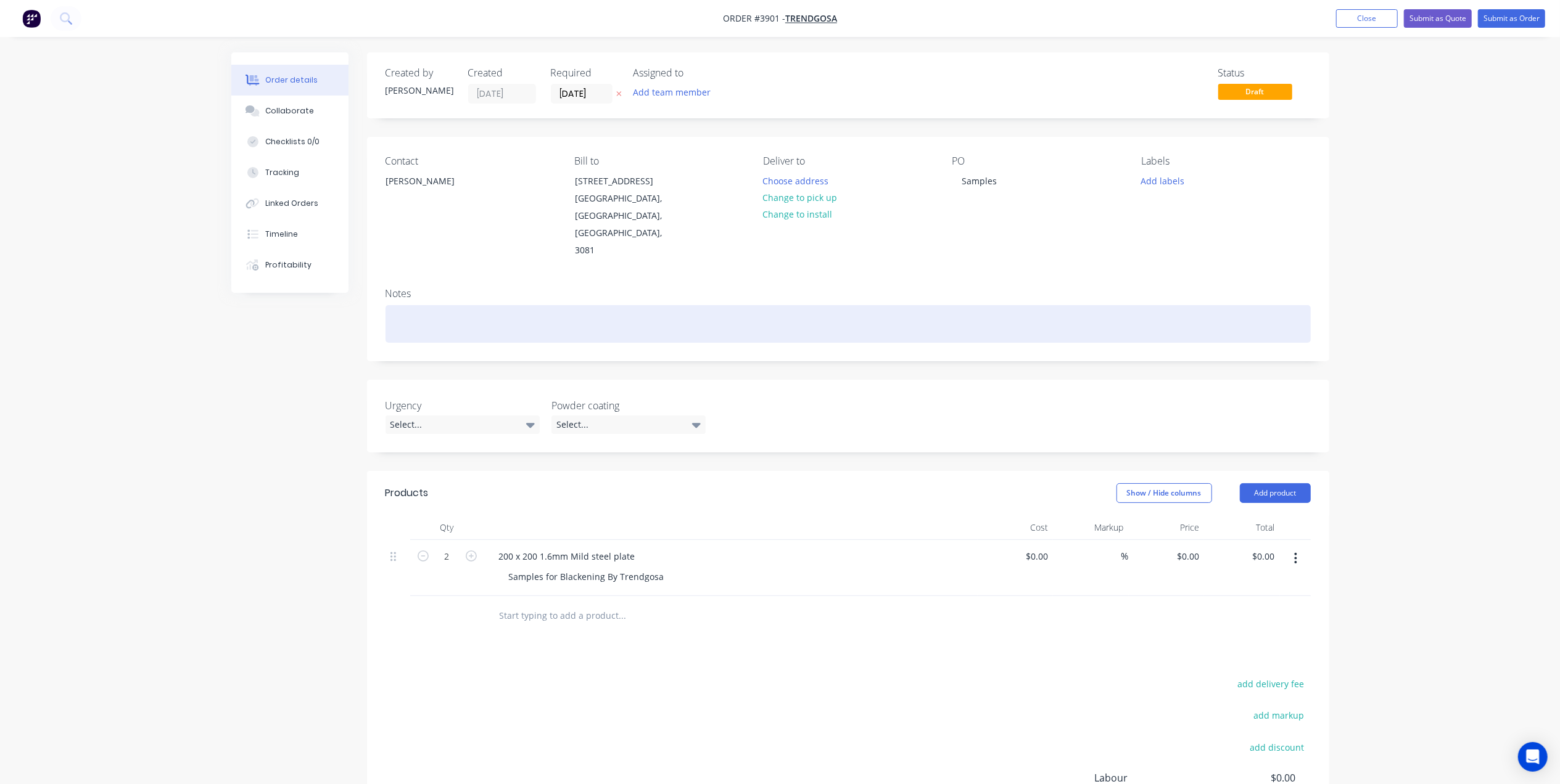
click at [571, 305] on div at bounding box center [848, 324] width 925 height 37
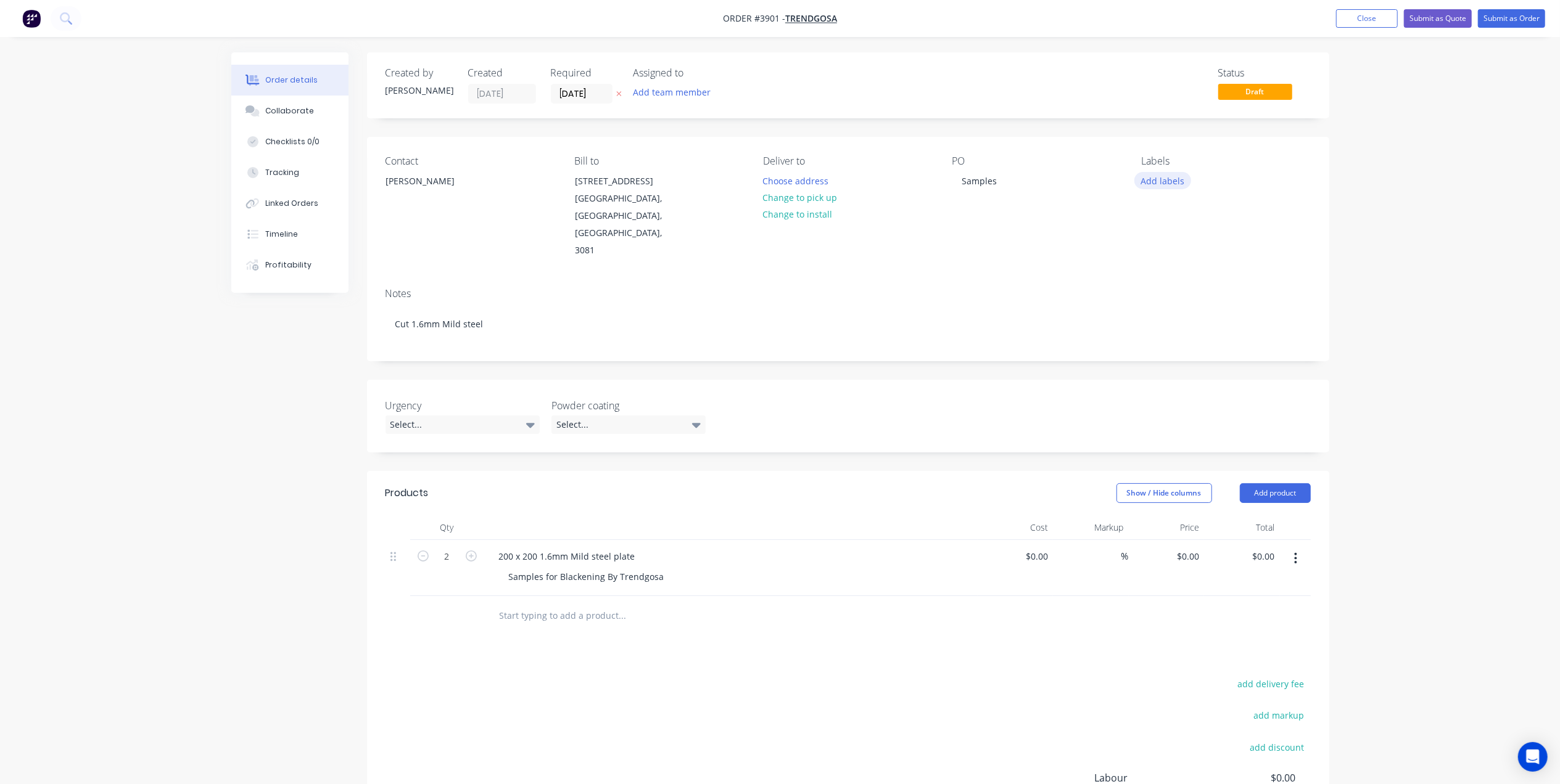
click at [1176, 183] on button "Add labels" at bounding box center [1163, 180] width 57 height 17
click at [1222, 339] on div "A2-Guillotine" at bounding box center [1216, 340] width 82 height 13
click at [780, 95] on div "Status Draft" at bounding box center [1034, 85] width 554 height 36
click at [573, 94] on input "04/09/25" at bounding box center [581, 94] width 60 height 19
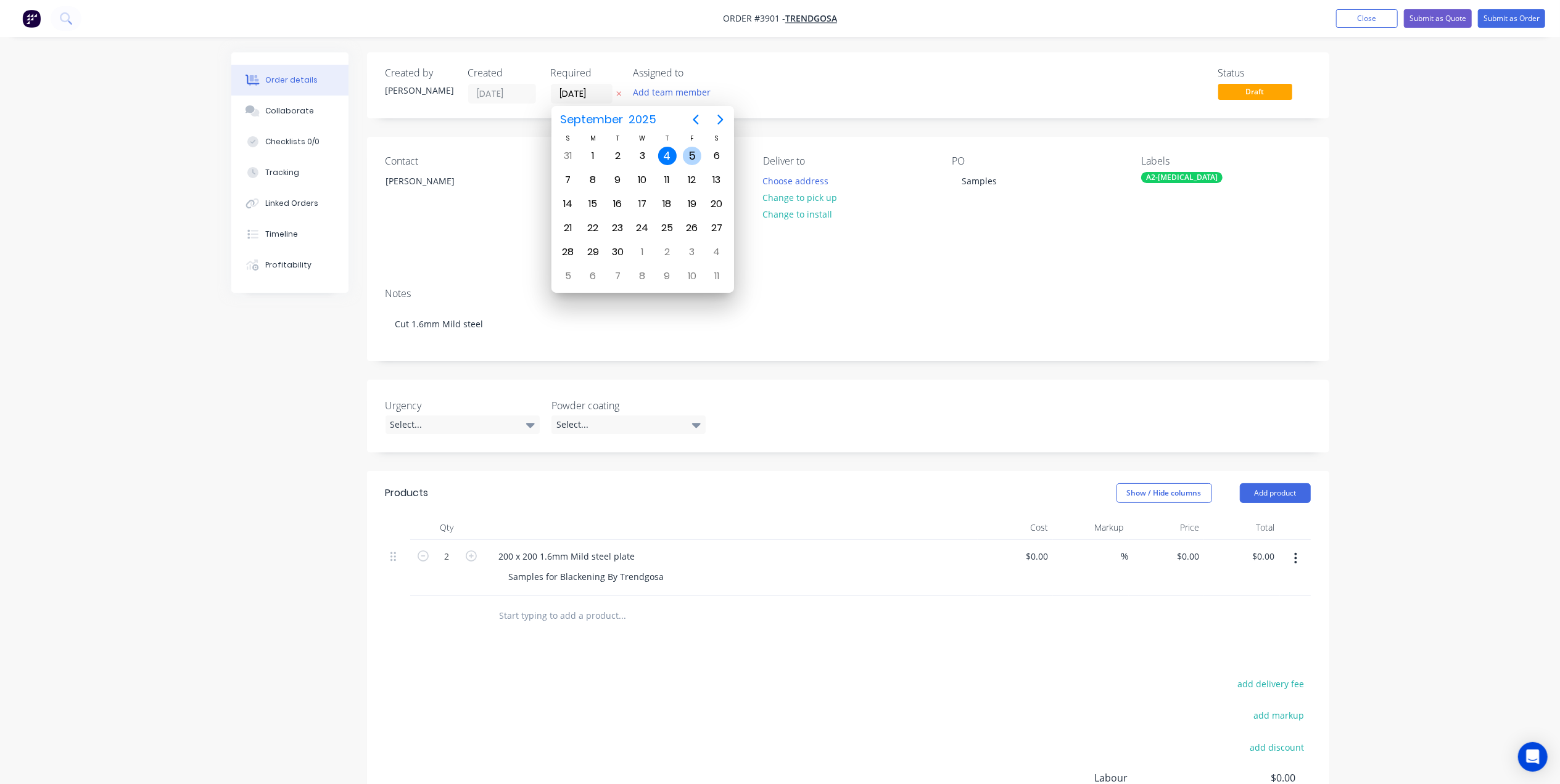
click at [694, 155] on div "5" at bounding box center [693, 156] width 19 height 19
type input "05/09/25"
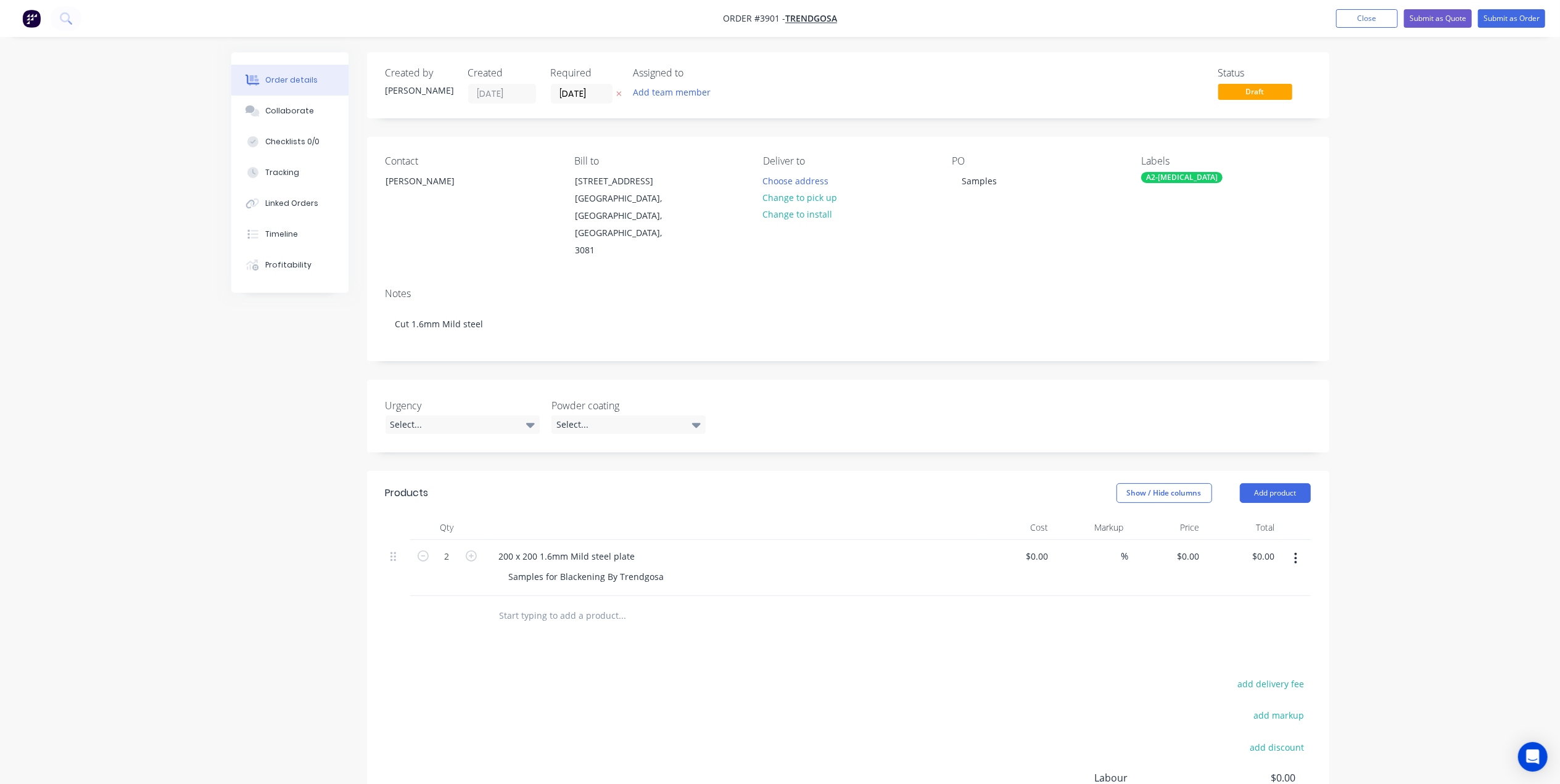
click at [888, 92] on div "Status Draft" at bounding box center [1034, 85] width 554 height 36
click at [1516, 20] on button "Submit as Order" at bounding box center [1512, 19] width 67 height 19
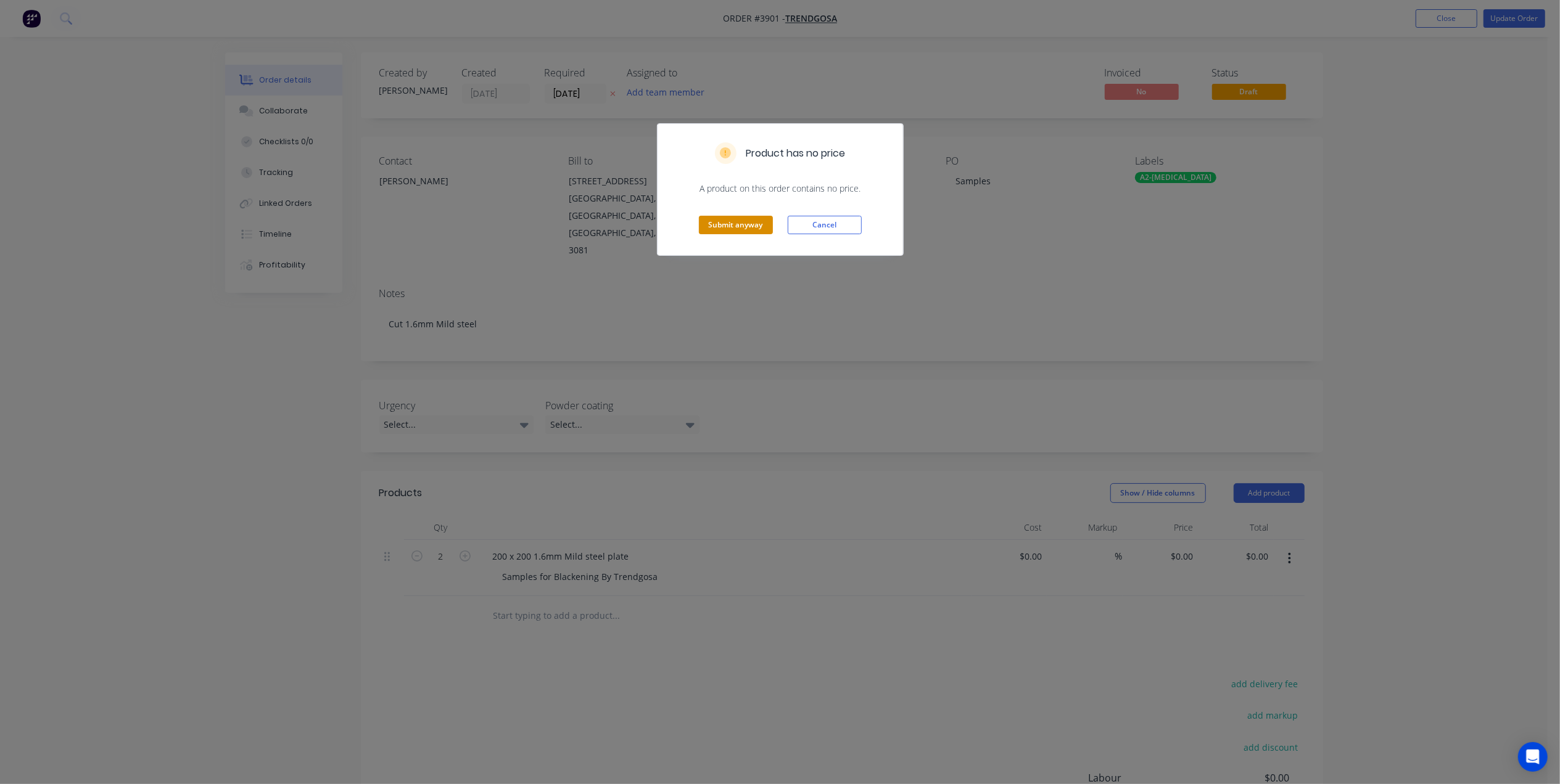
click at [746, 224] on button "Submit anyway" at bounding box center [735, 225] width 74 height 19
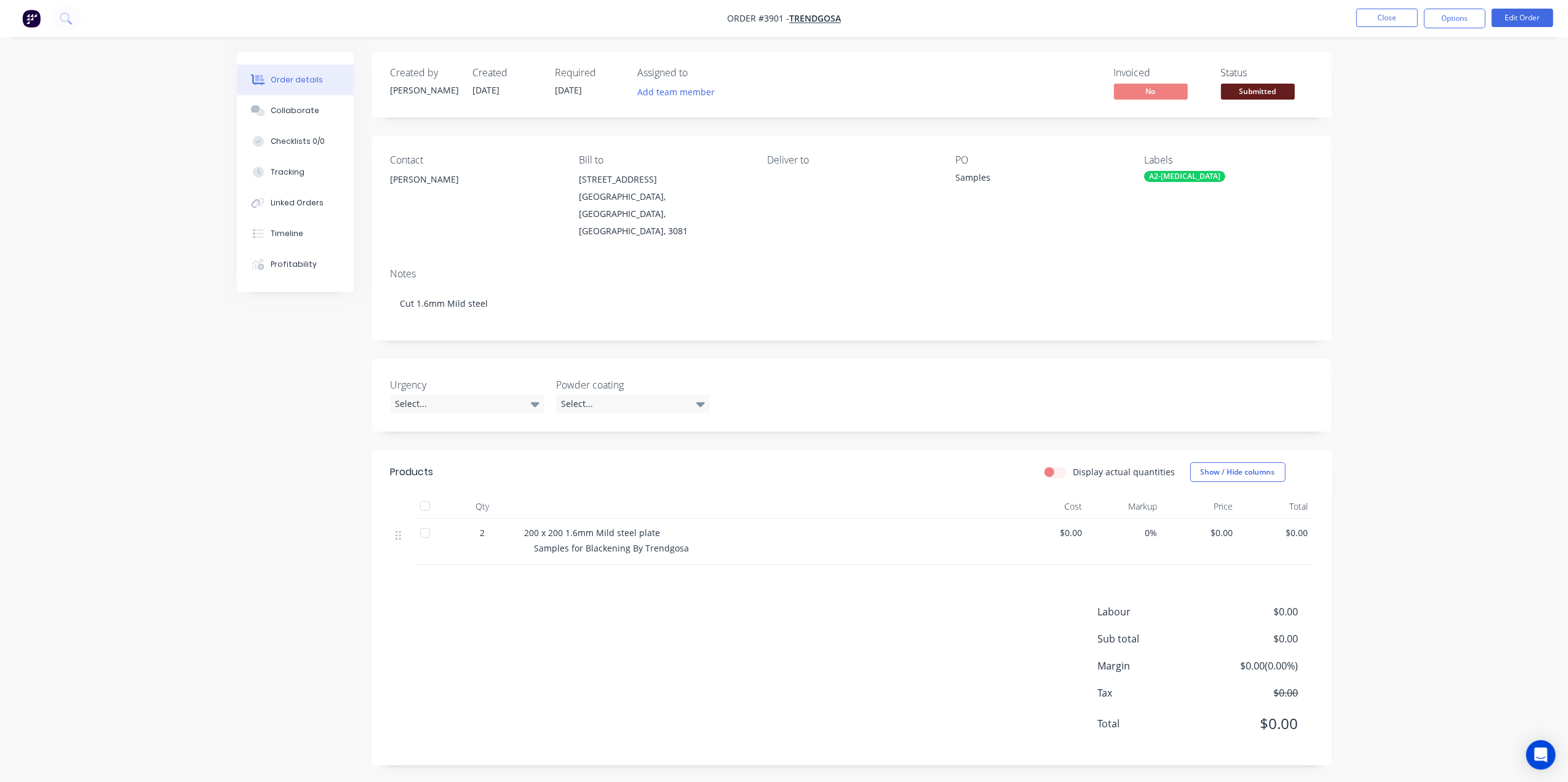
click at [1283, 95] on span "Submitted" at bounding box center [1257, 91] width 74 height 15
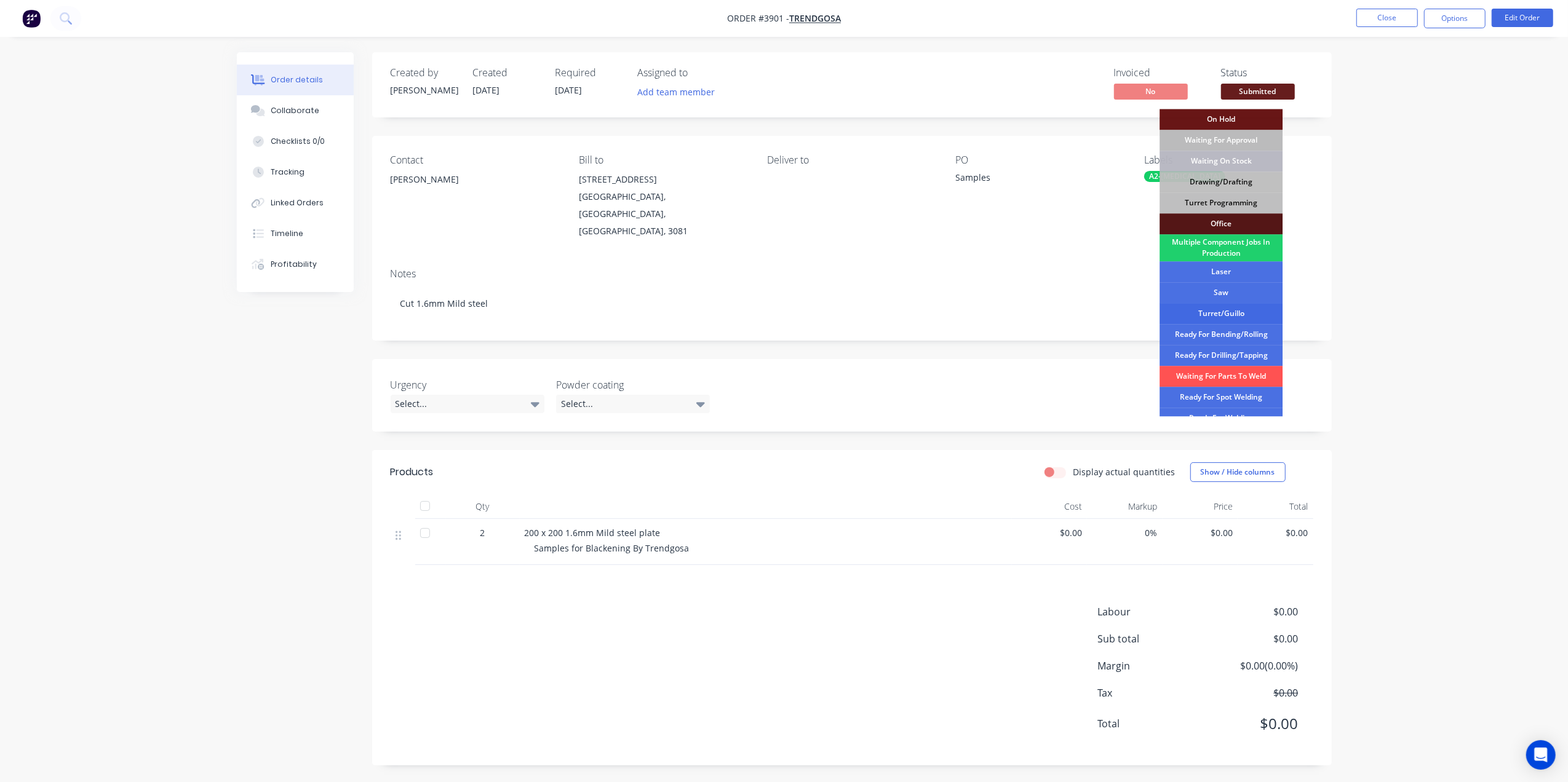
click at [1217, 316] on div "Turret/Guillo" at bounding box center [1221, 313] width 123 height 21
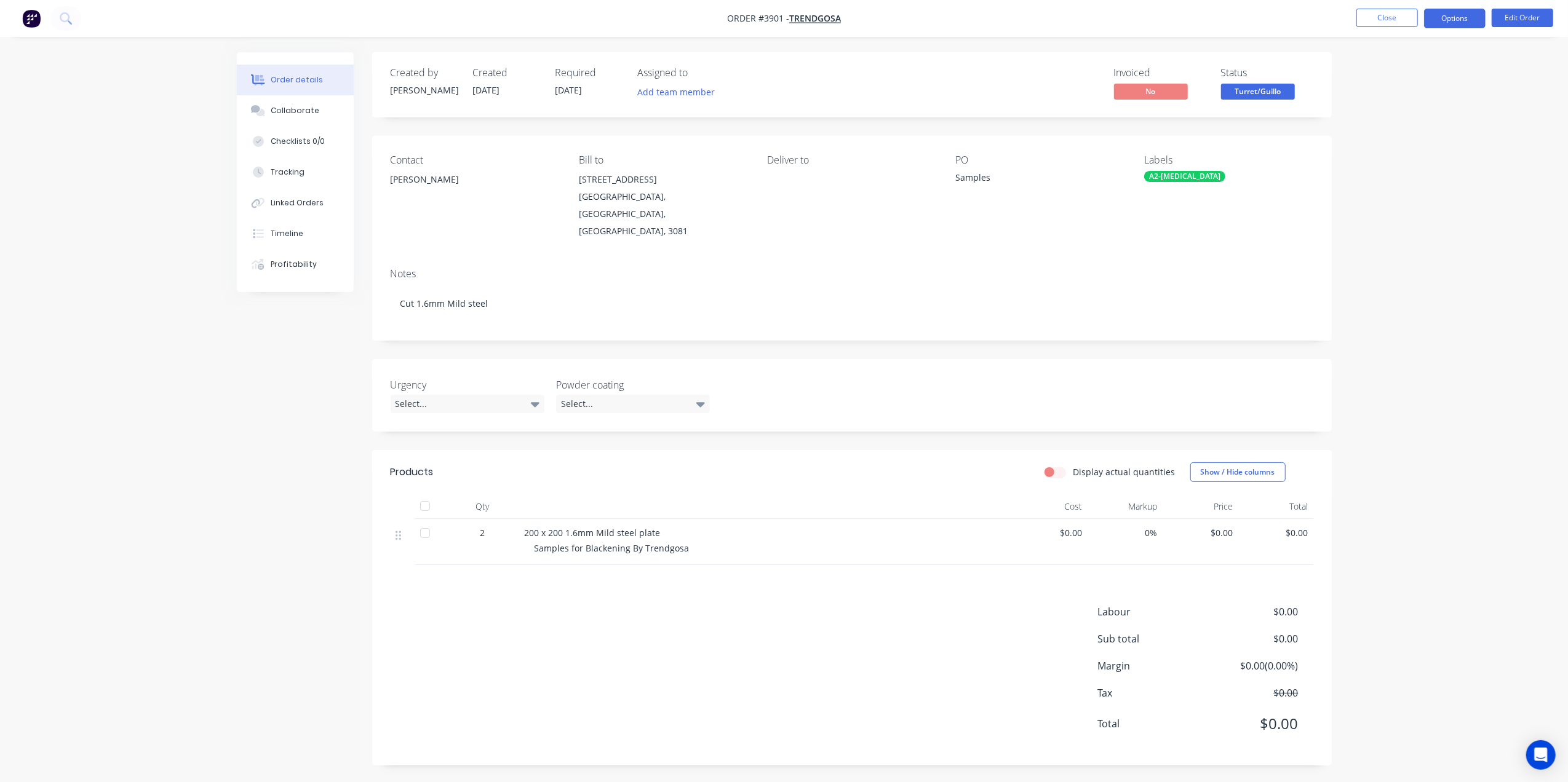
click at [1436, 17] on button "Options" at bounding box center [1454, 18] width 61 height 19
click at [1414, 149] on div "Work Order" at bounding box center [1417, 148] width 113 height 18
click at [1412, 132] on div "Without pricing" at bounding box center [1417, 124] width 113 height 18
click at [994, 25] on nav "Order #3901 - Trendgosa Close Options Edit Order" at bounding box center [784, 18] width 1568 height 37
click at [1392, 16] on button "Close" at bounding box center [1387, 18] width 61 height 19
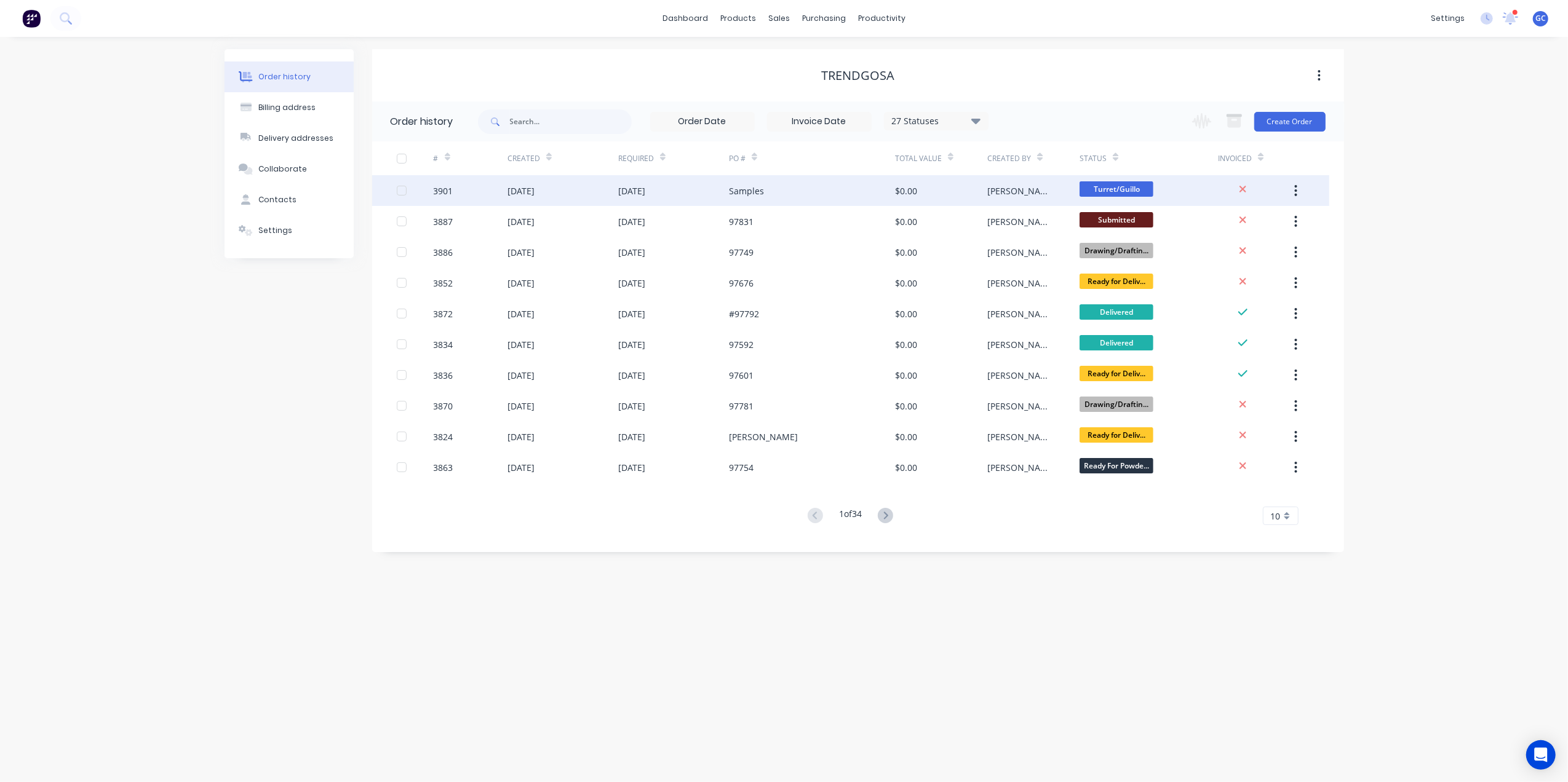
click at [757, 199] on div "Samples" at bounding box center [811, 190] width 166 height 31
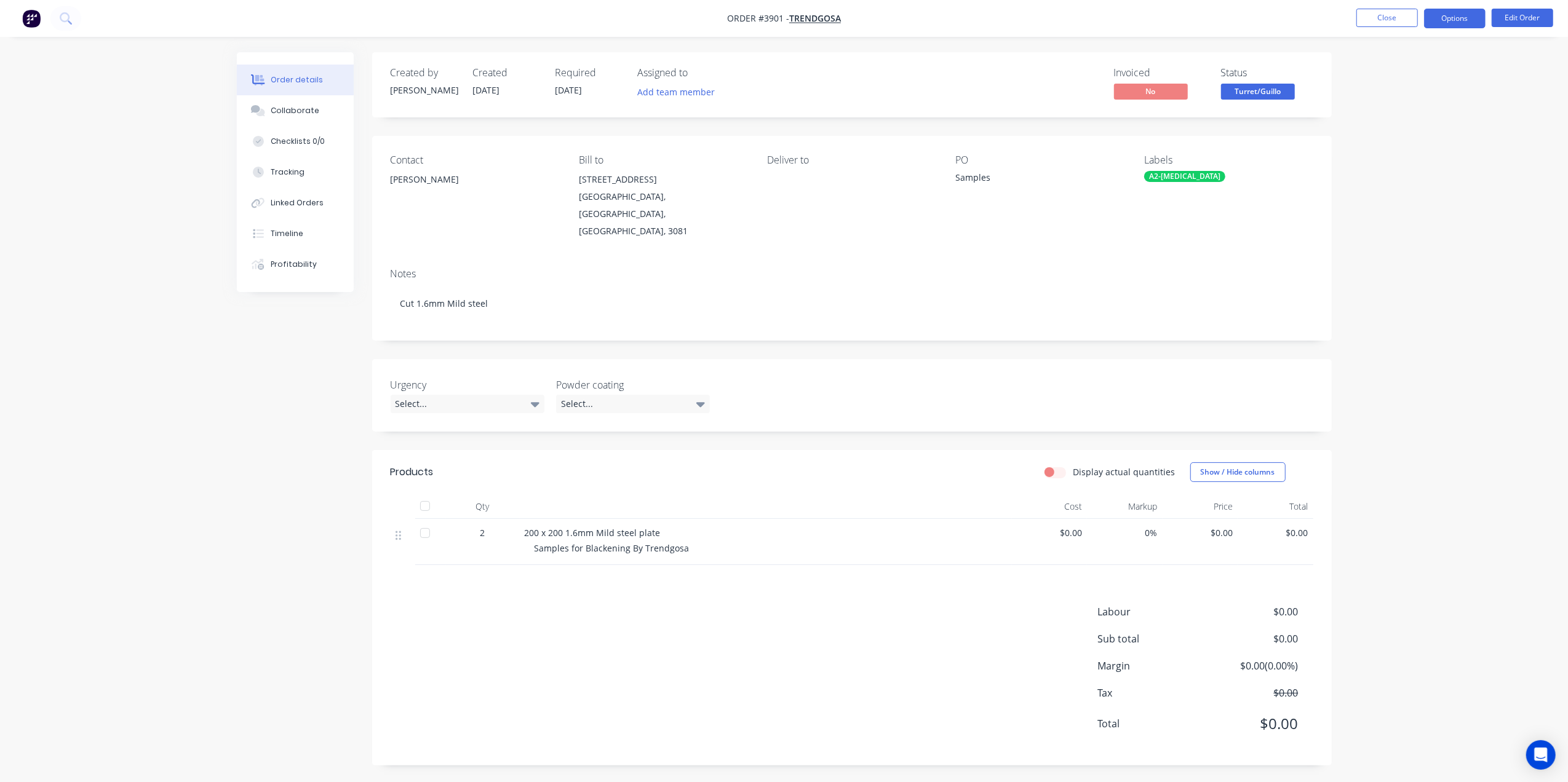
click at [1461, 15] on button "Options" at bounding box center [1454, 18] width 61 height 19
click at [1396, 148] on div "Work Order" at bounding box center [1417, 148] width 113 height 18
click at [1392, 132] on div "Without pricing" at bounding box center [1417, 124] width 113 height 18
click at [1374, 23] on button "Close" at bounding box center [1387, 18] width 61 height 19
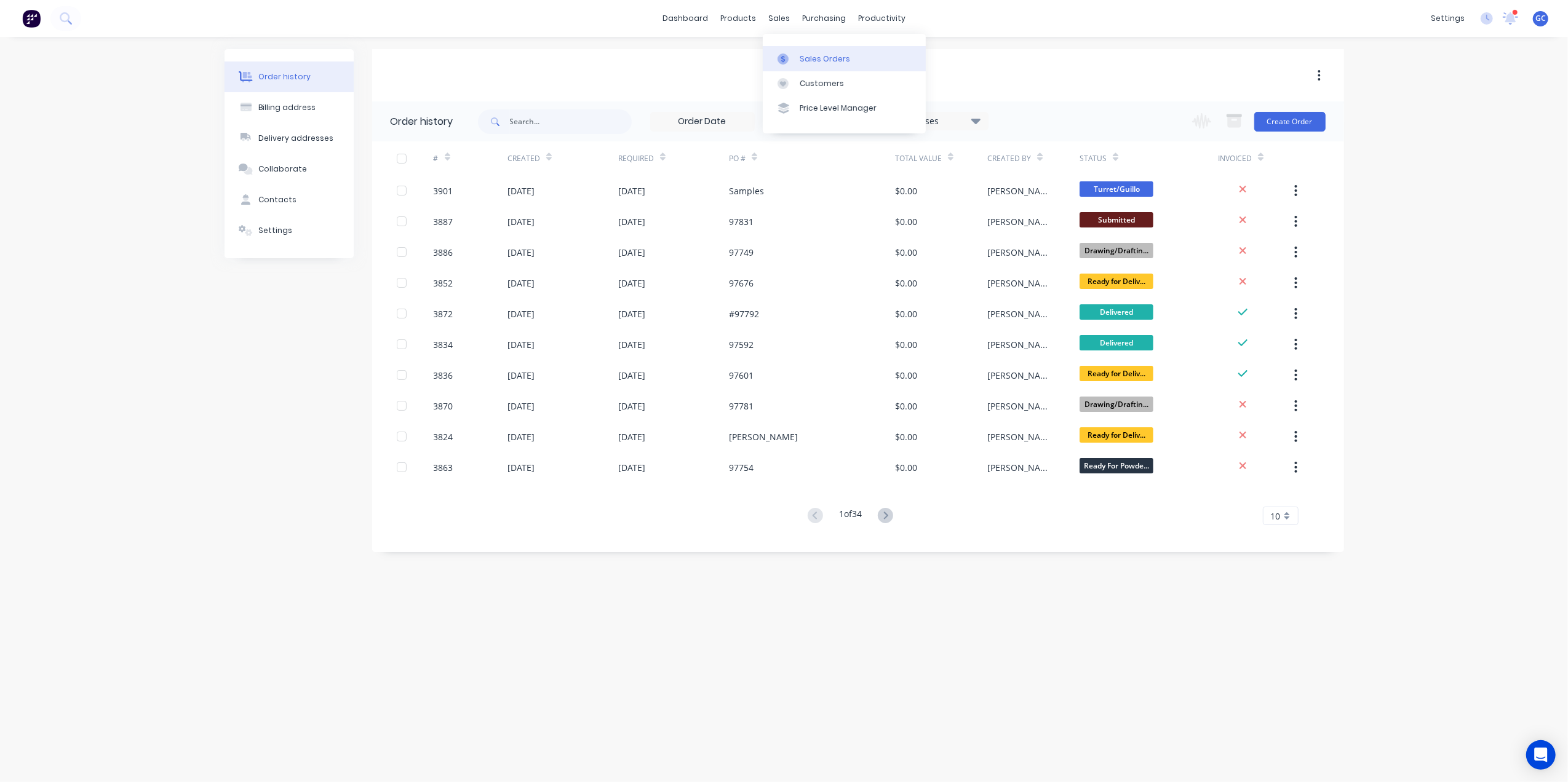
click at [813, 57] on div "Sales Orders" at bounding box center [825, 59] width 51 height 11
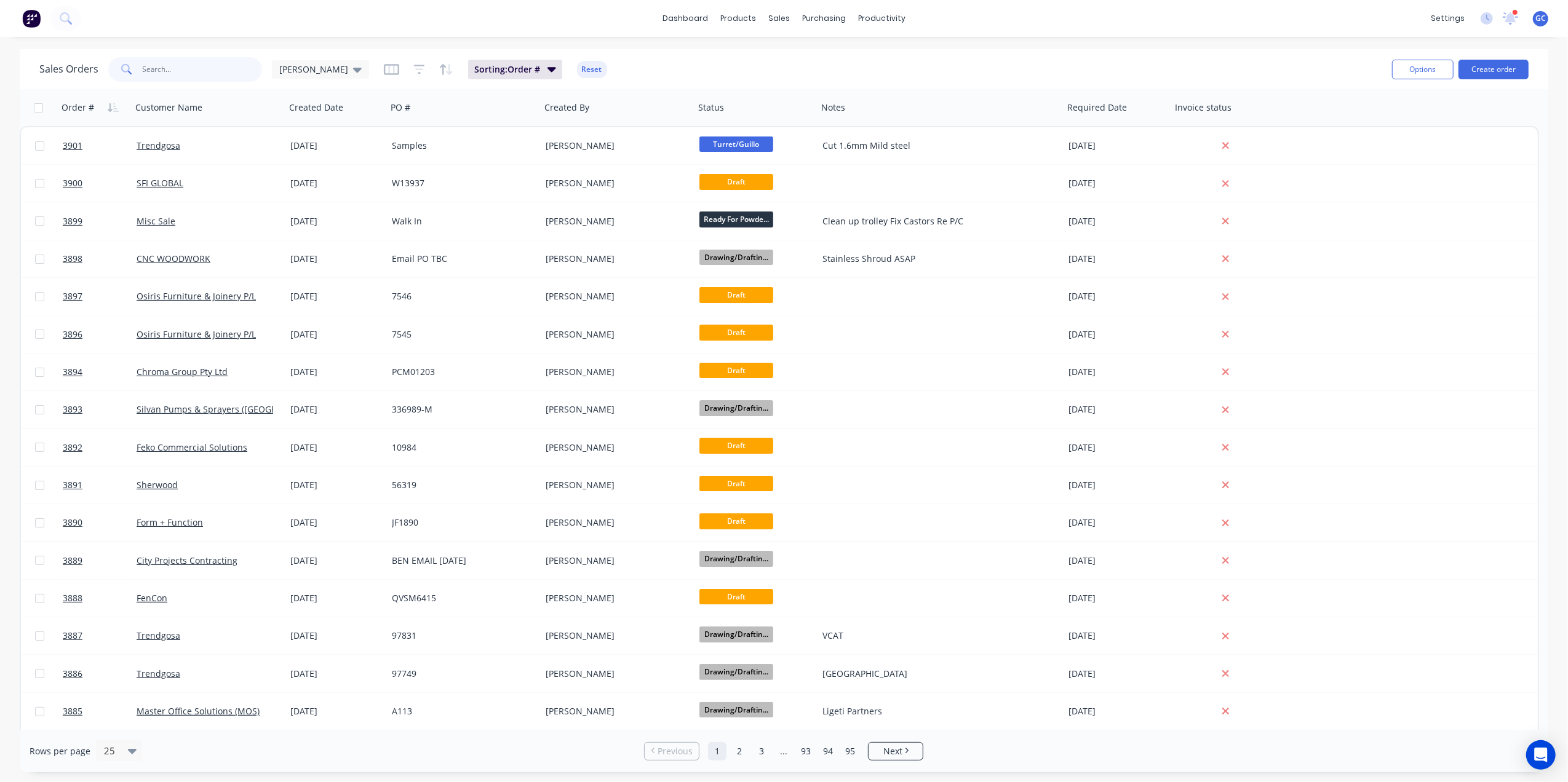
click at [210, 79] on input "text" at bounding box center [203, 69] width 120 height 25
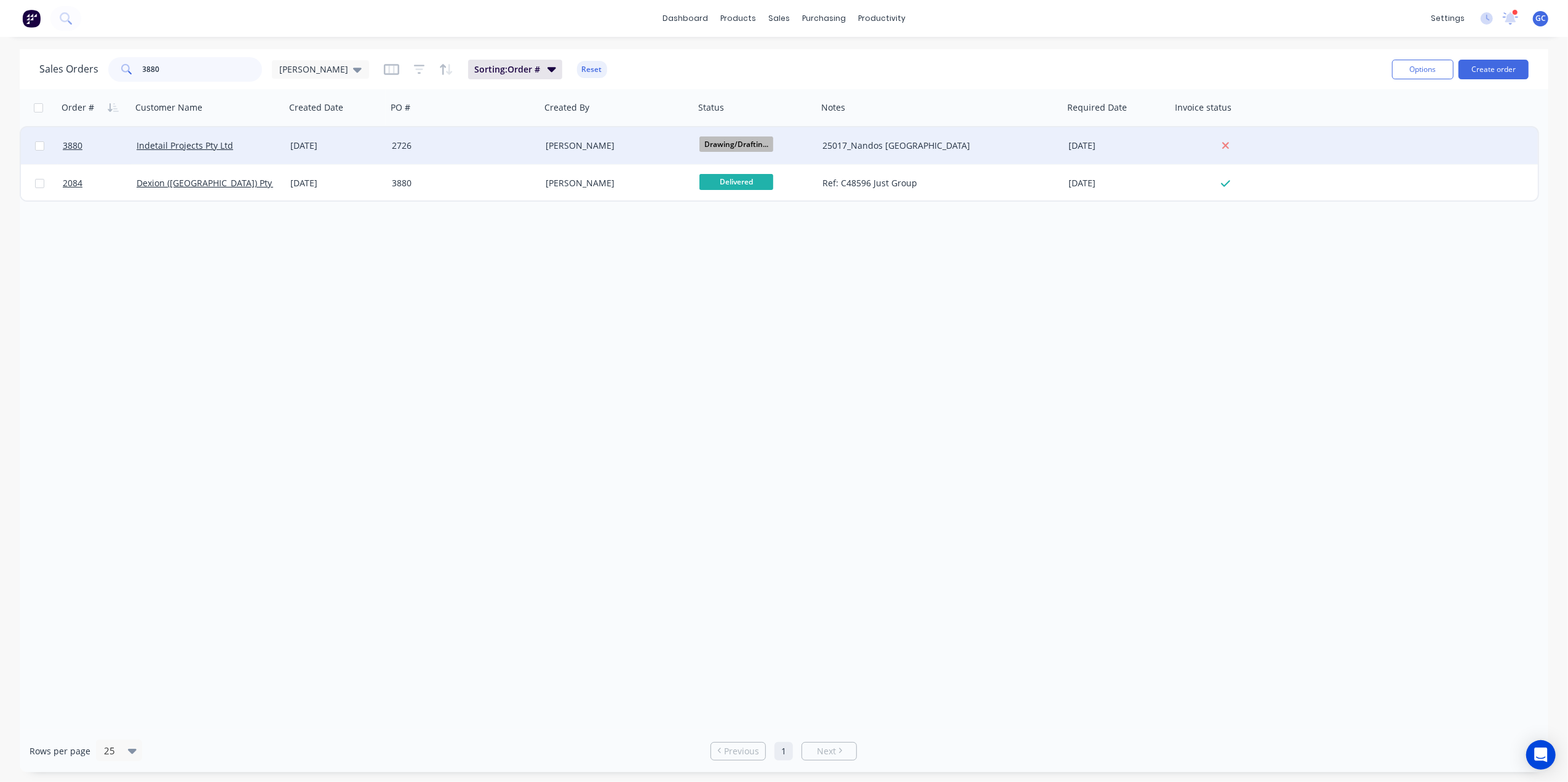
type input "3880"
click at [491, 146] on div "2726" at bounding box center [460, 146] width 136 height 12
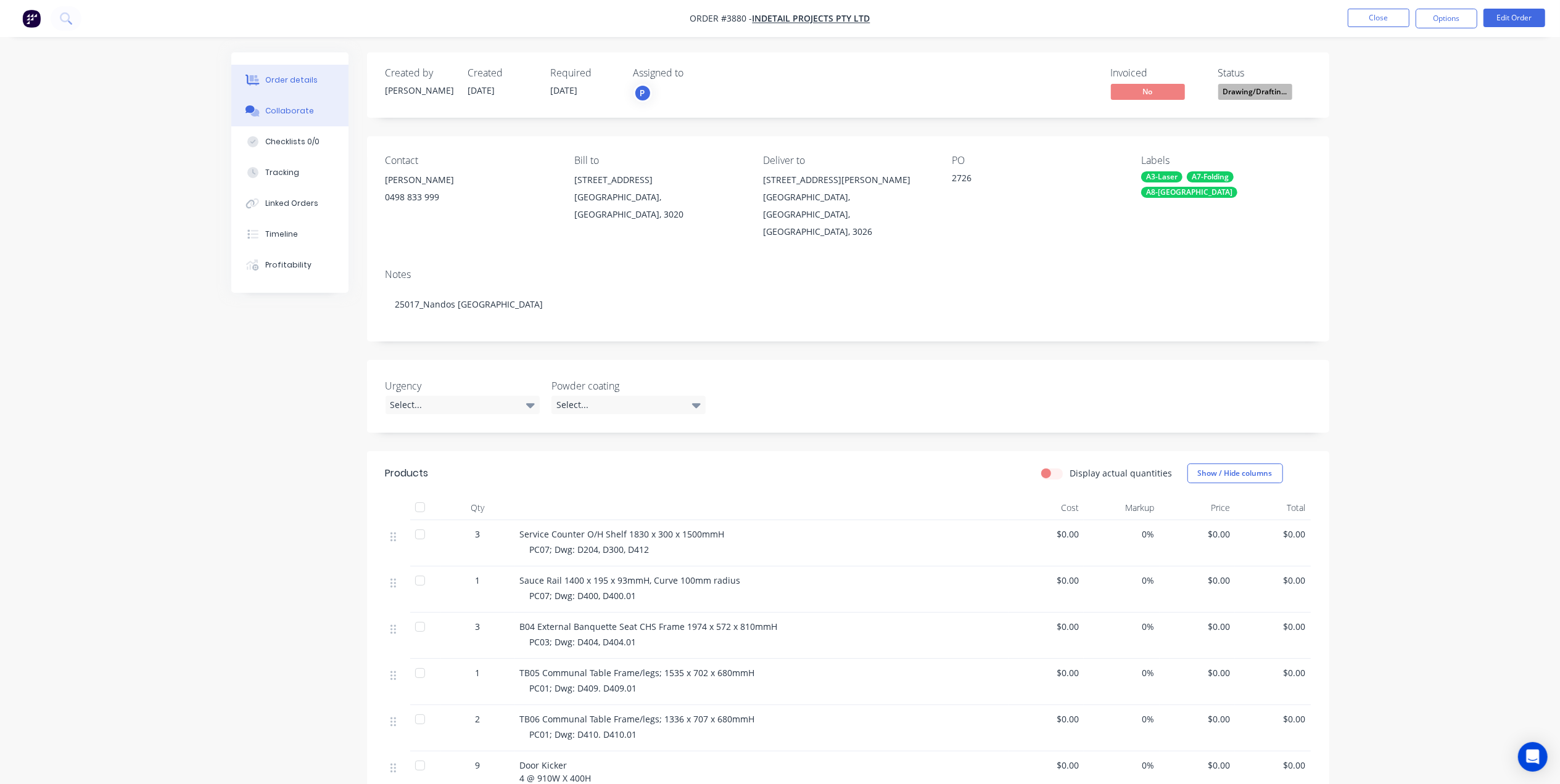
click at [304, 112] on div "Collaborate" at bounding box center [289, 110] width 49 height 11
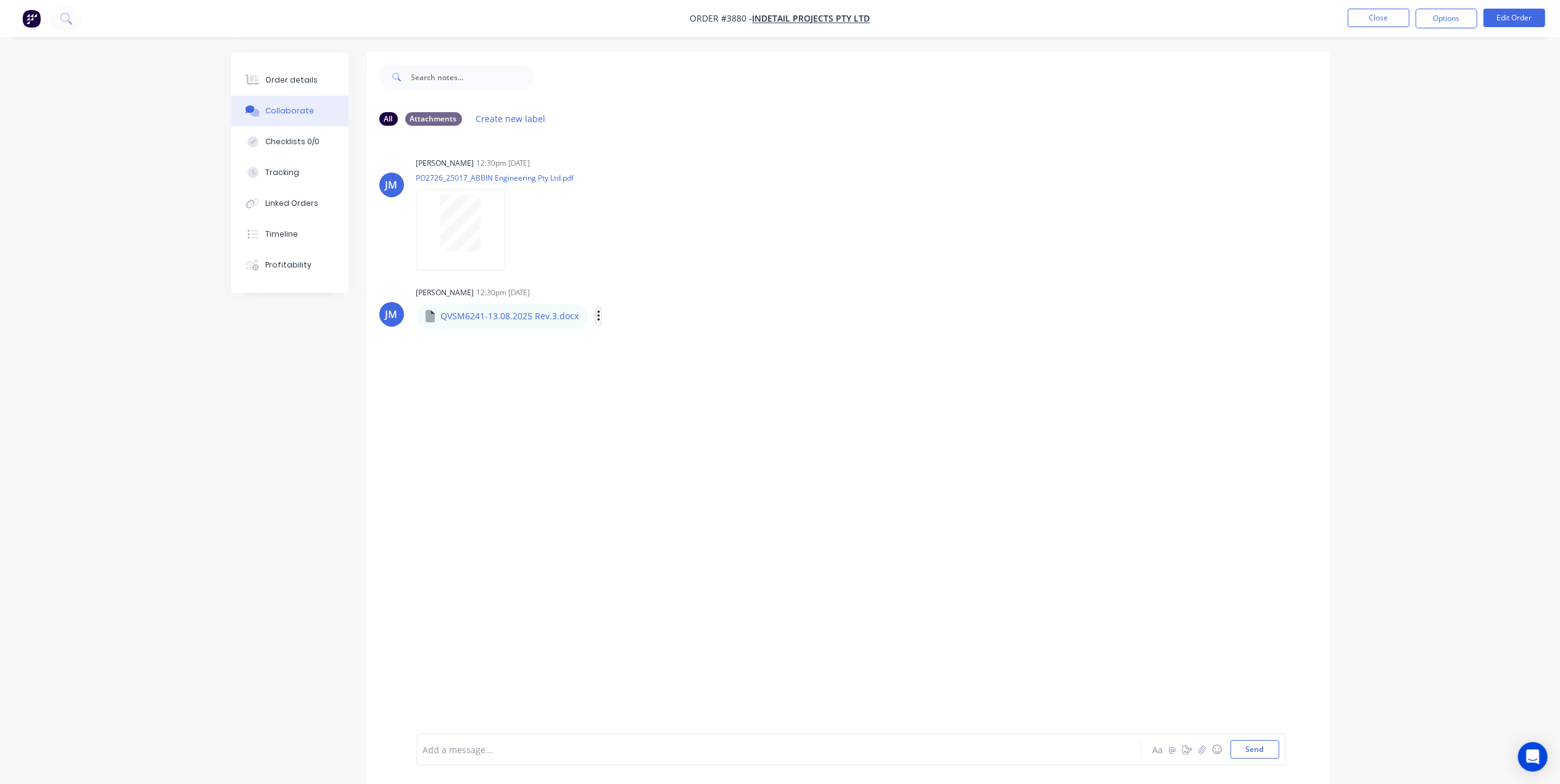
click at [597, 312] on icon "button" at bounding box center [598, 316] width 3 height 11
click at [762, 260] on div "[PERSON_NAME] 12:30pm [DATE] PO2726_25017_ABBIN Engineering Pty Ltd.pdf Labels …" at bounding box center [610, 210] width 386 height 111
click at [597, 316] on icon "button" at bounding box center [599, 316] width 4 height 14
click at [667, 358] on button "Download" at bounding box center [680, 349] width 139 height 27
click at [1025, 249] on div "[PERSON_NAME] 12:30pm [DATE] PO2726_25017_ABBIN Engineering Pty Ltd.pdf Labels …" at bounding box center [848, 210] width 963 height 111
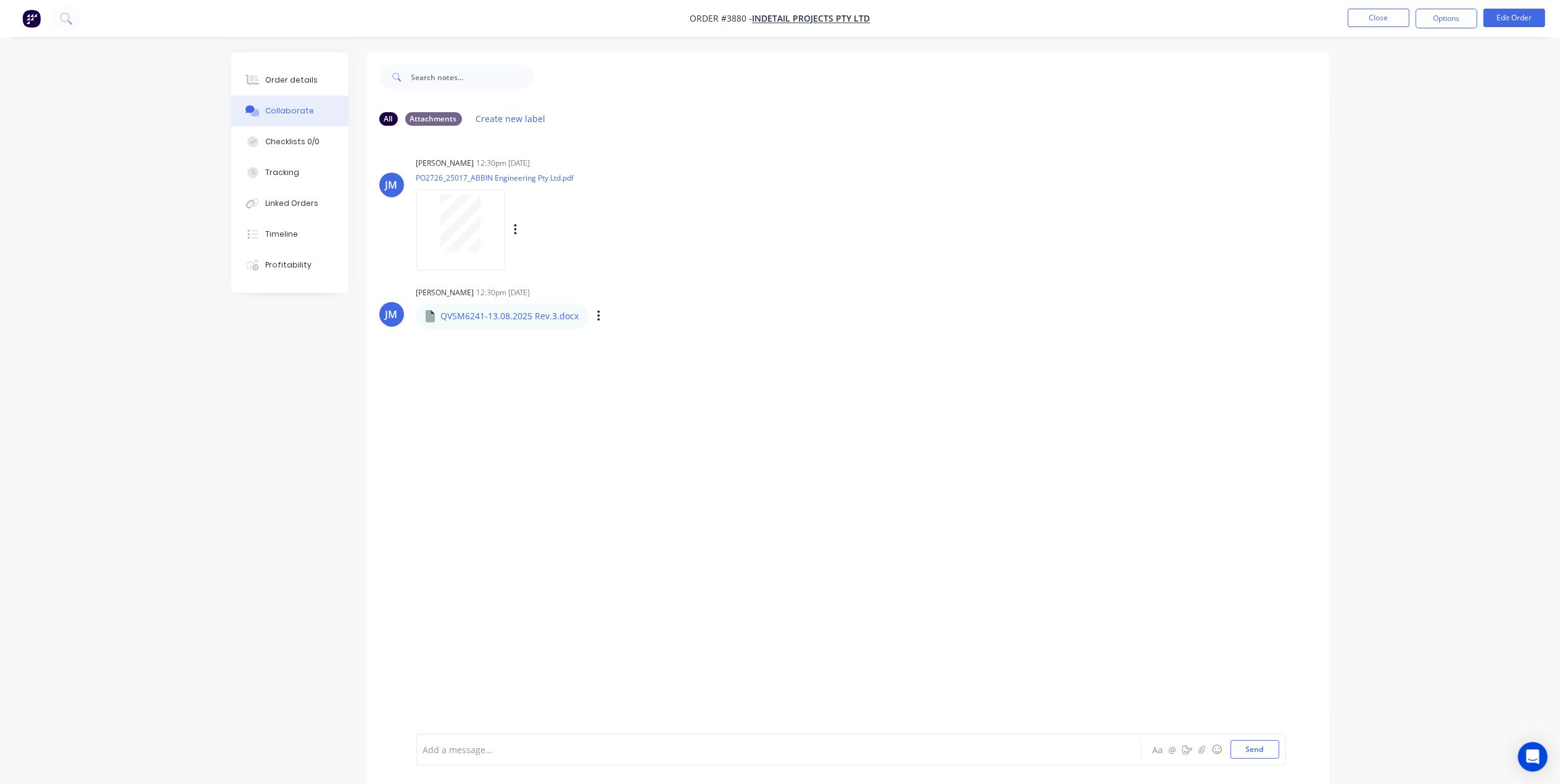
click at [472, 256] on div at bounding box center [461, 230] width 89 height 81
click at [588, 316] on div "QVSM6241-13.08.2025 Rev.3.docx Labels Download Delete" at bounding box center [571, 316] width 309 height 26
click at [0, 0] on button "button" at bounding box center [0, 0] width 0 height 0
click at [0, 0] on button "Download" at bounding box center [0, 0] width 0 height 0
drag, startPoint x: 756, startPoint y: 301, endPoint x: 744, endPoint y: 287, distance: 18.4
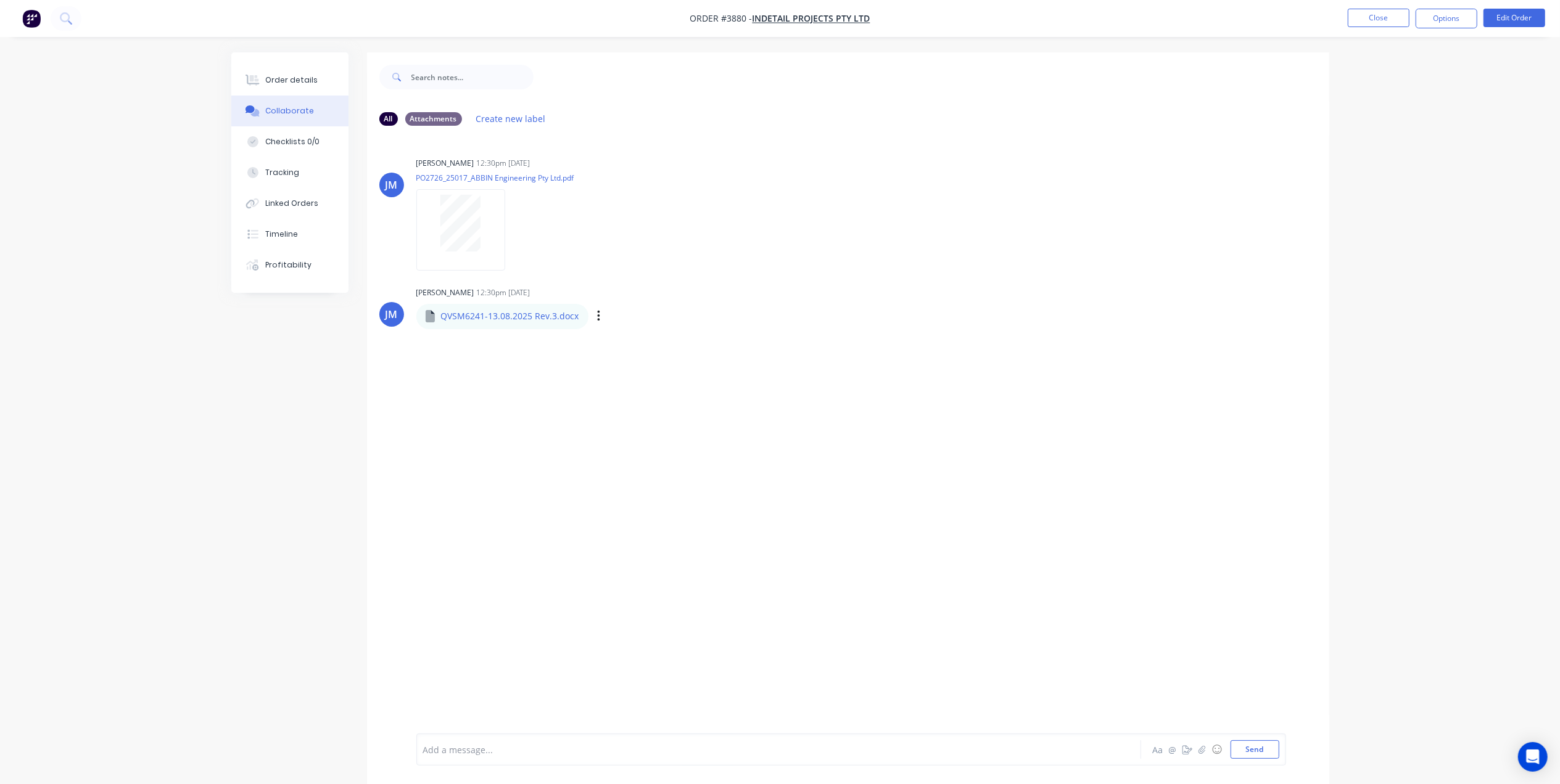
click at [756, 301] on div "[PERSON_NAME] 12:30pm [DATE] QVSM6241-13.08.2025 Rev.3.docx QVSM6241-13.08.2025…" at bounding box center [610, 306] width 386 height 44
click at [480, 257] on div at bounding box center [461, 230] width 89 height 81
